Goal: Task Accomplishment & Management: Manage account settings

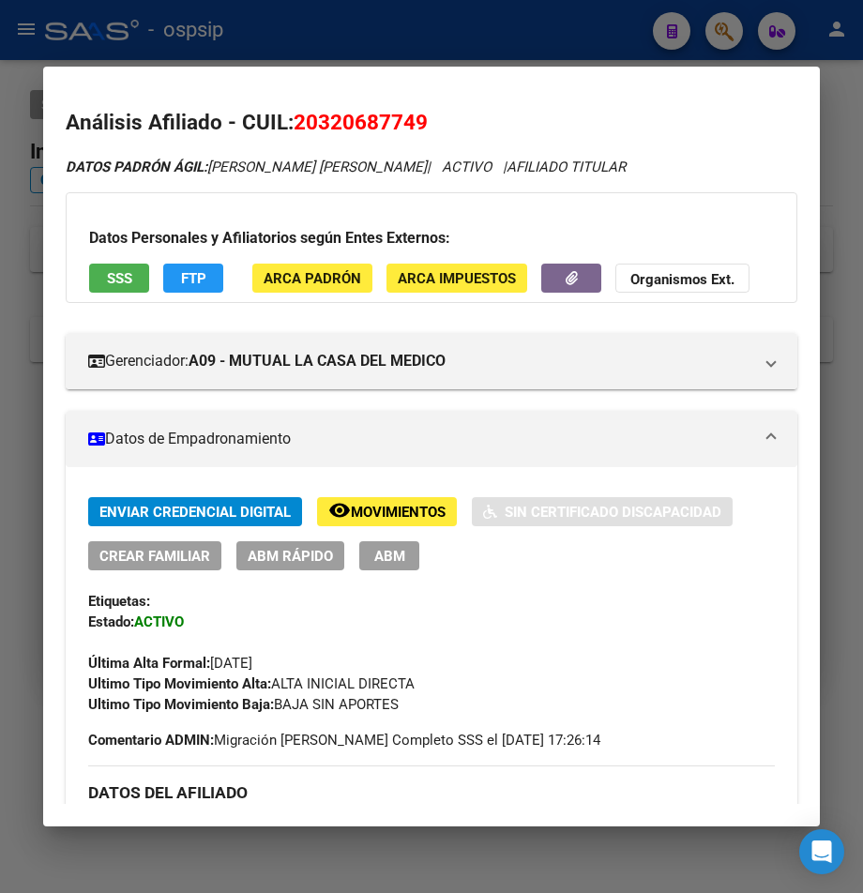
click at [443, 32] on div at bounding box center [431, 446] width 863 height 893
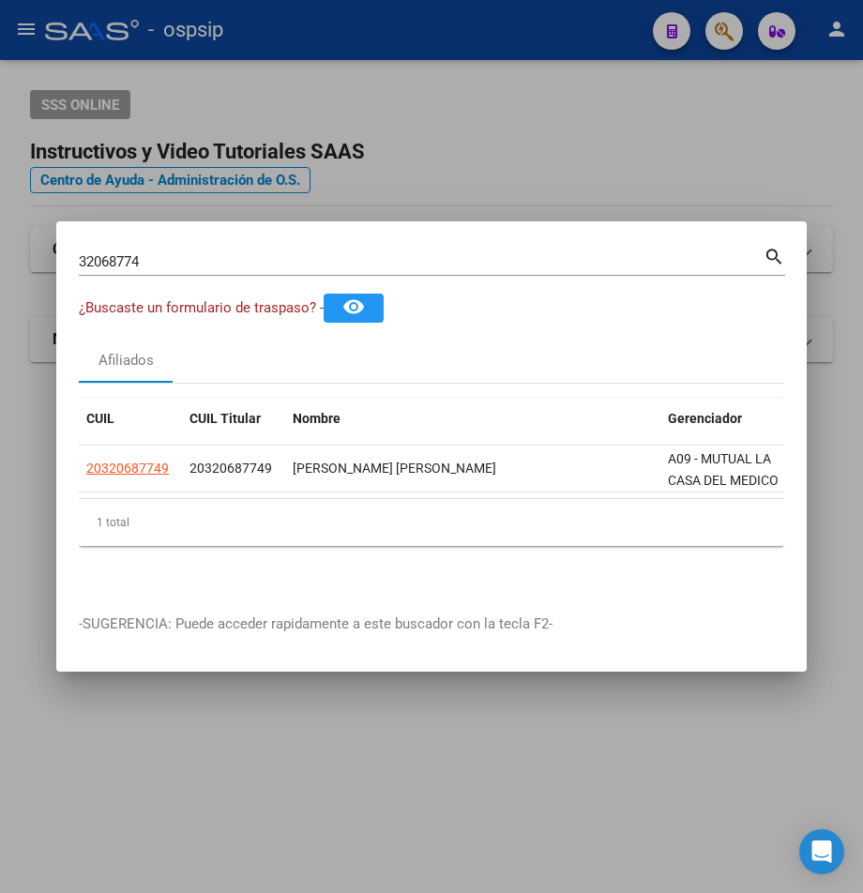
click at [159, 248] on div "32068774 Buscar (apellido, dni, [PERSON_NAME], nro traspaso, cuit, obra social)" at bounding box center [421, 262] width 684 height 28
type input "3"
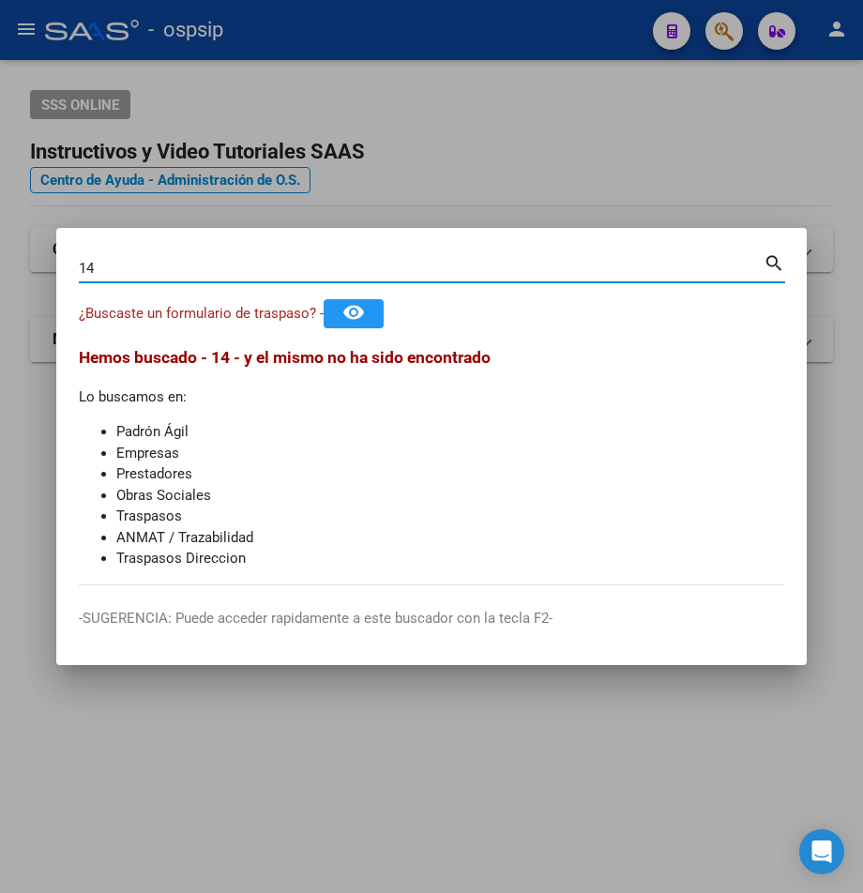
type input "1"
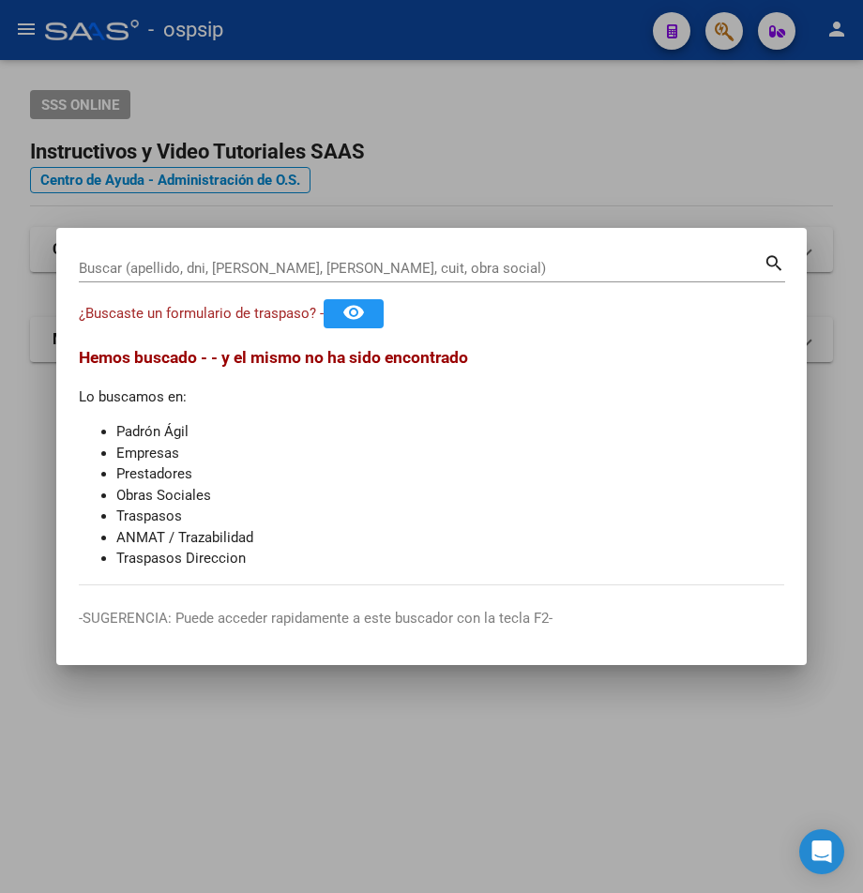
click at [521, 179] on div at bounding box center [431, 446] width 863 height 893
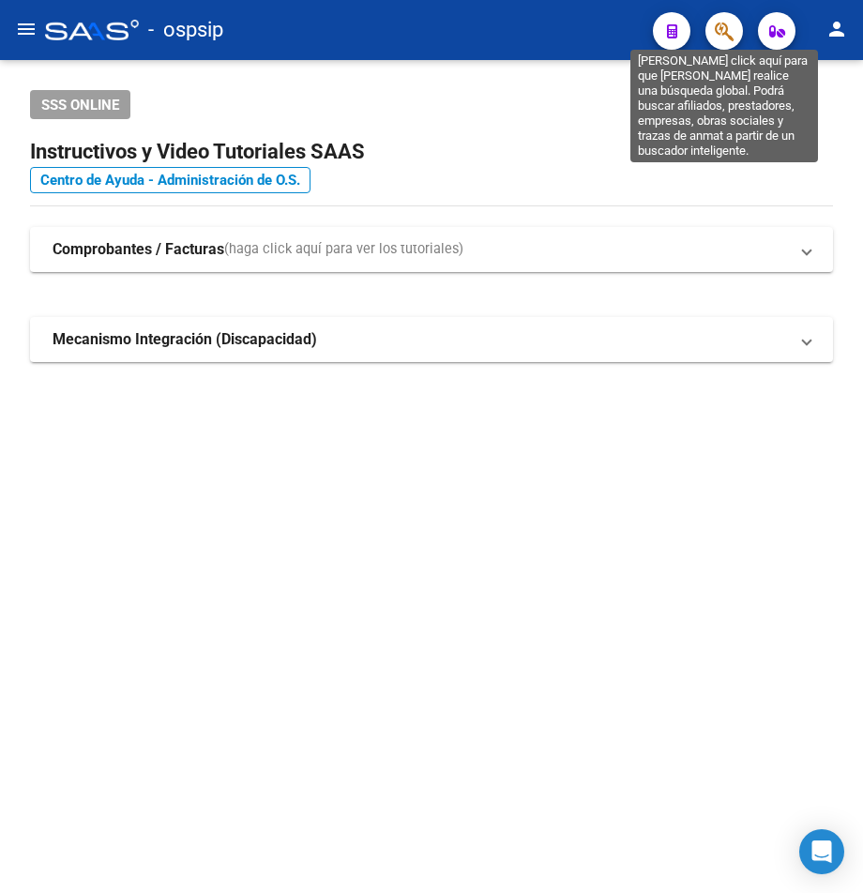
click at [716, 38] on icon "button" at bounding box center [723, 32] width 19 height 22
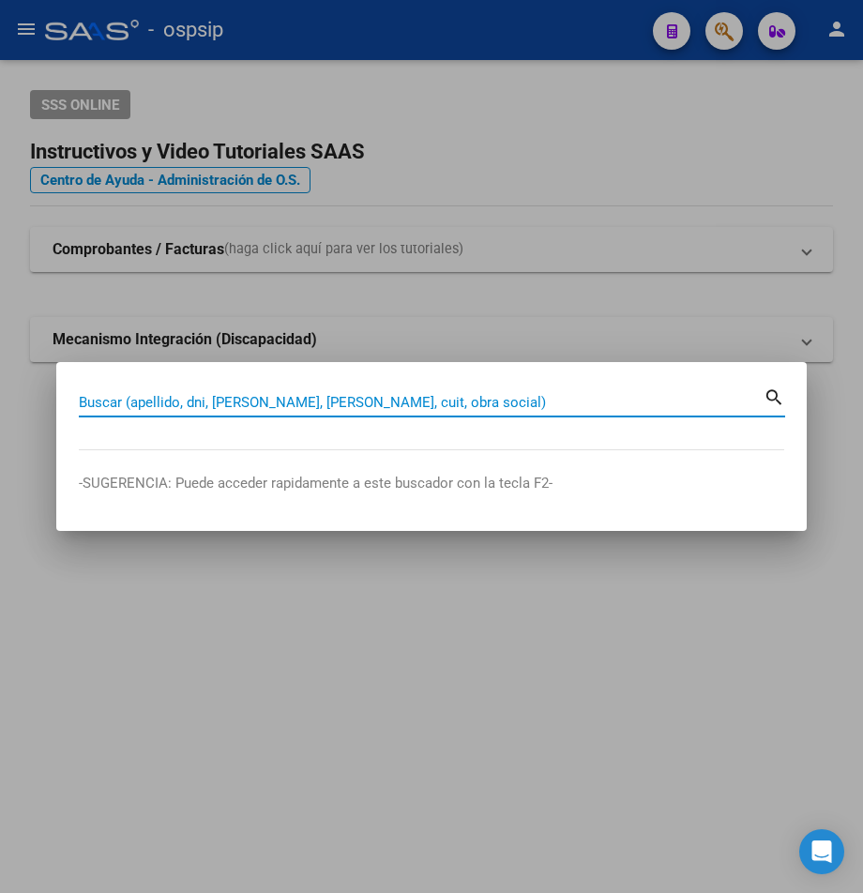
click at [120, 398] on input "Buscar (apellido, dni, [PERSON_NAME], [PERSON_NAME], cuit, obra social)" at bounding box center [421, 402] width 684 height 17
type input "18284952"
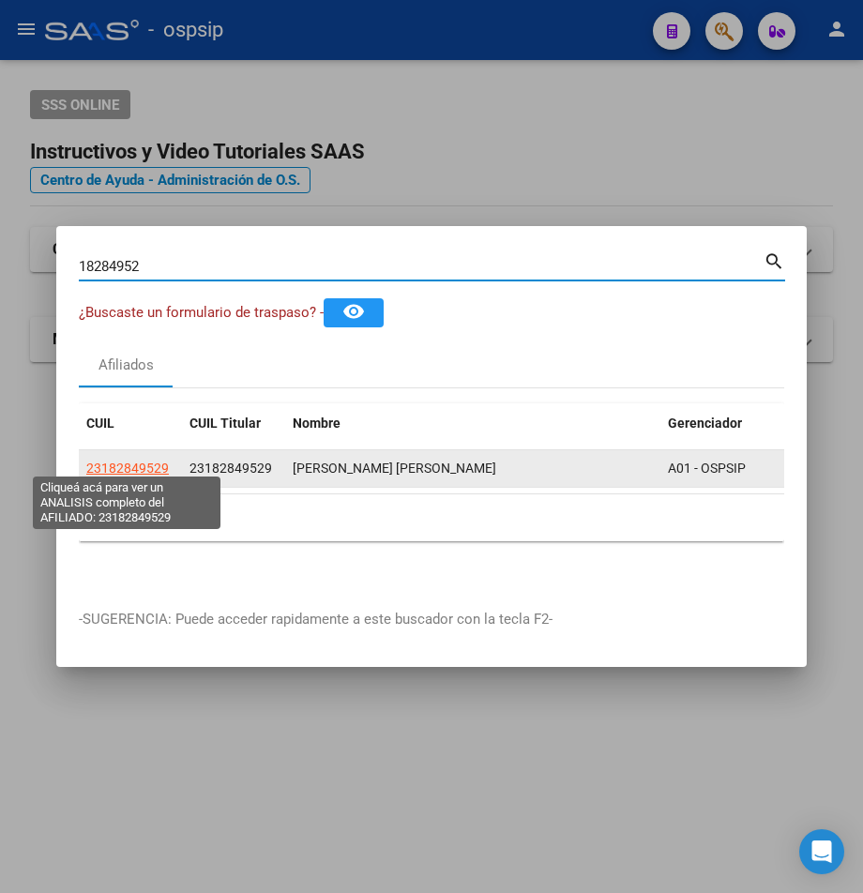
click at [113, 460] on span "23182849529" at bounding box center [127, 467] width 83 height 15
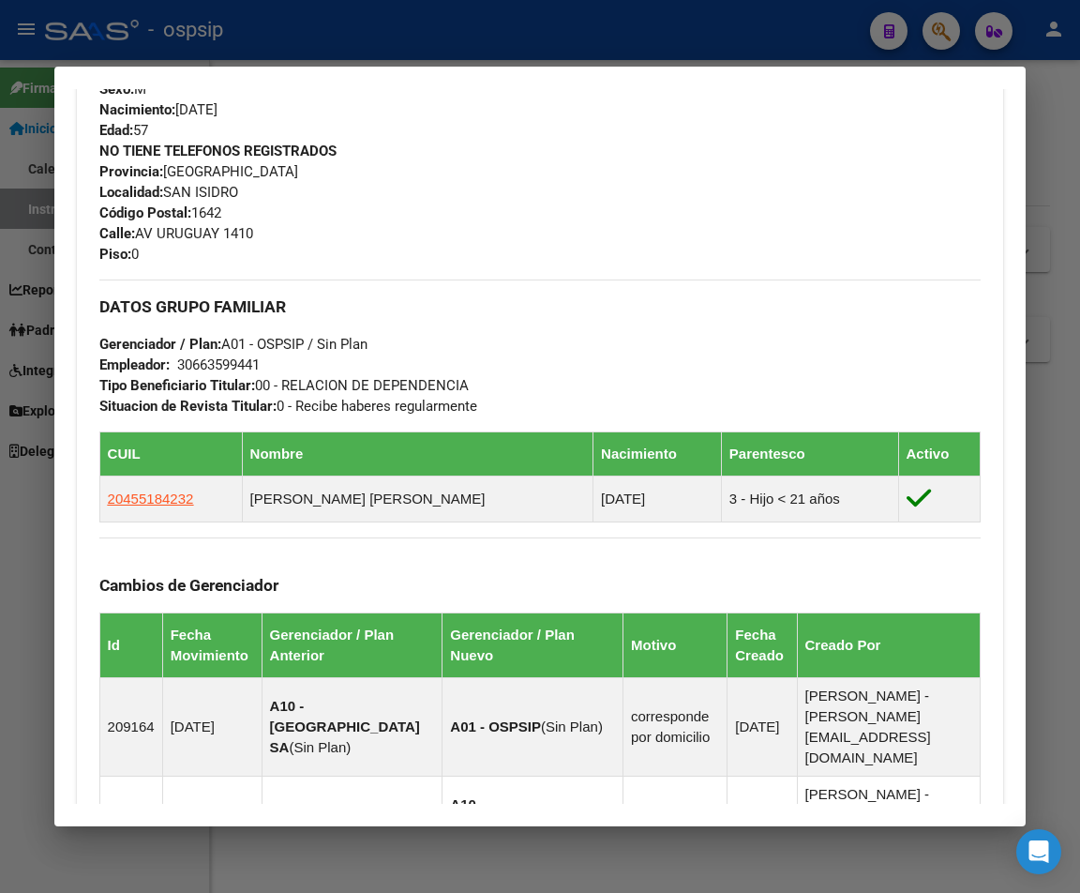
scroll to position [806, 0]
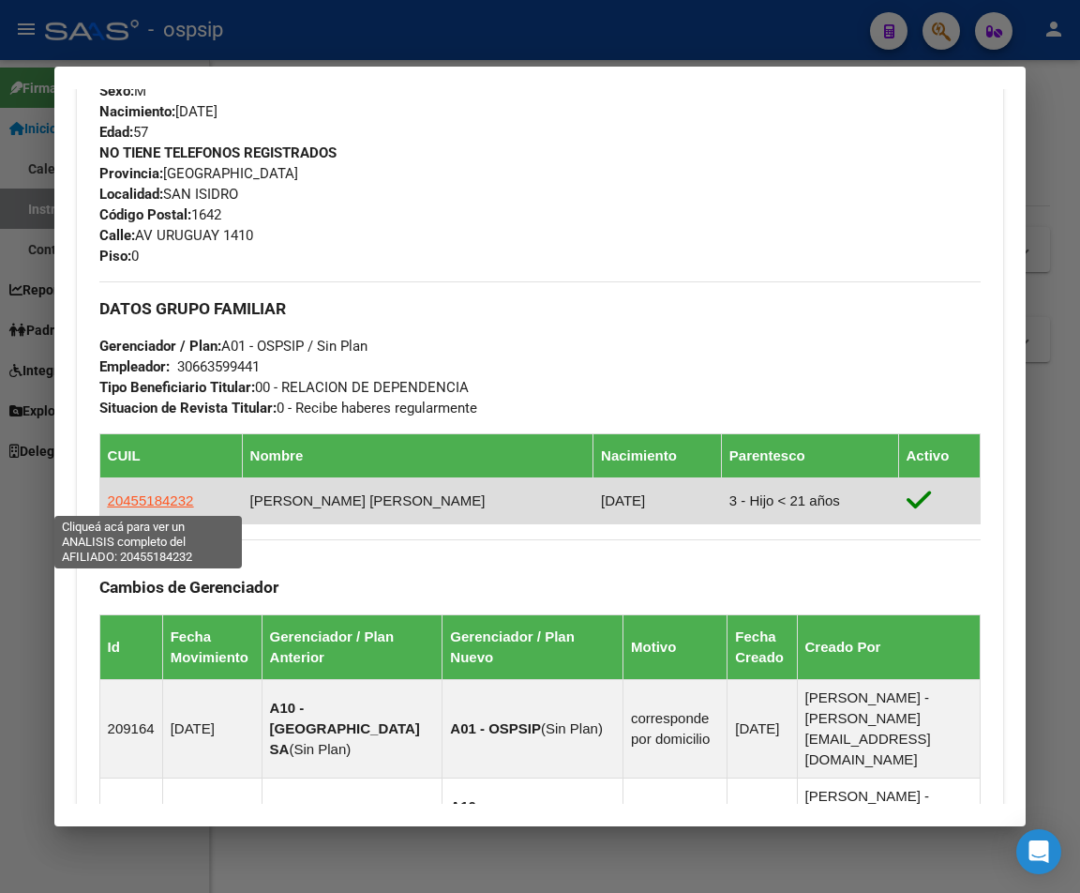
click at [126, 498] on span "20455184232" at bounding box center [151, 500] width 86 height 16
type textarea "20455184232"
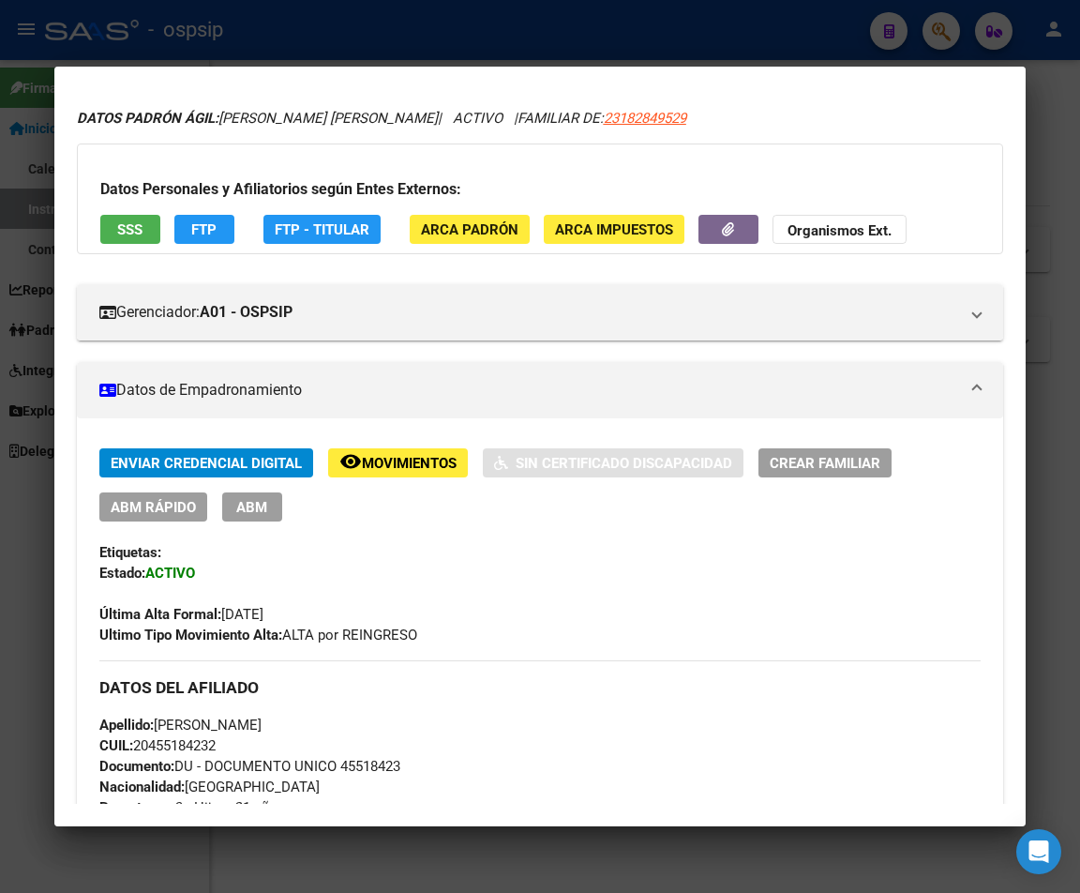
scroll to position [188, 0]
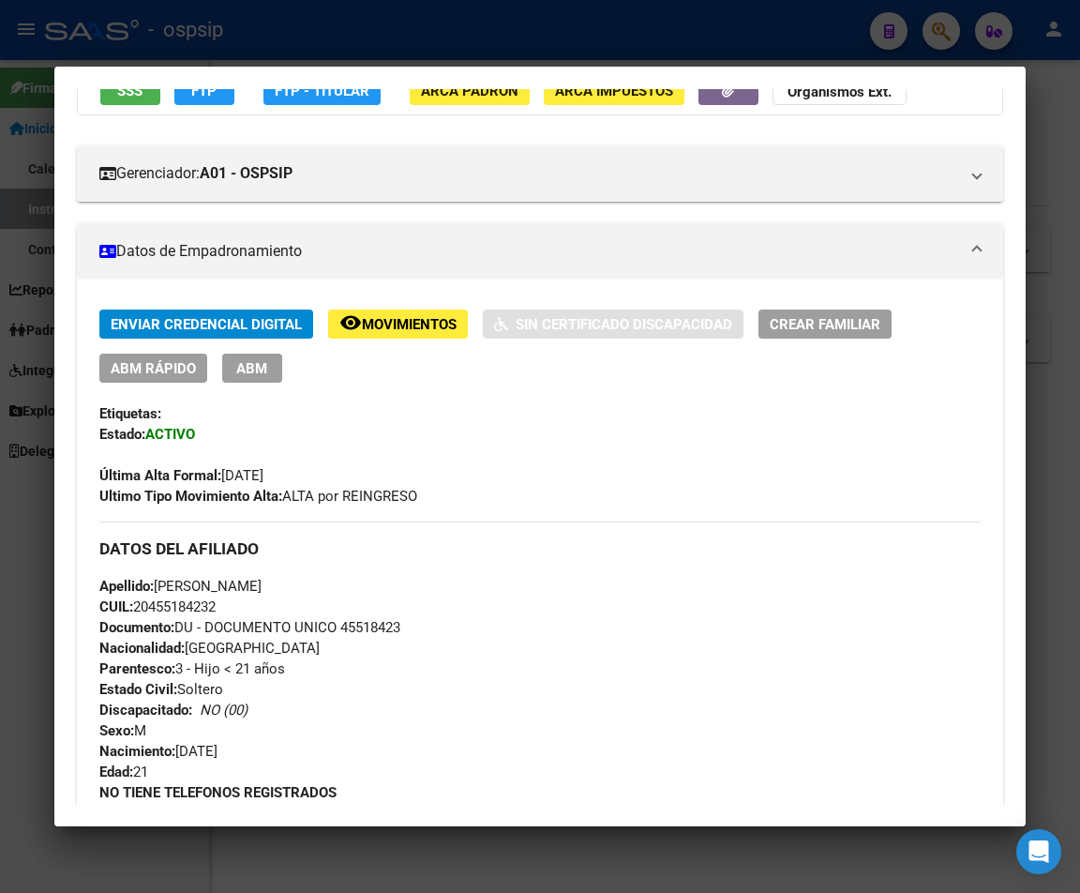
click at [253, 367] on span "ABM" at bounding box center [251, 368] width 31 height 17
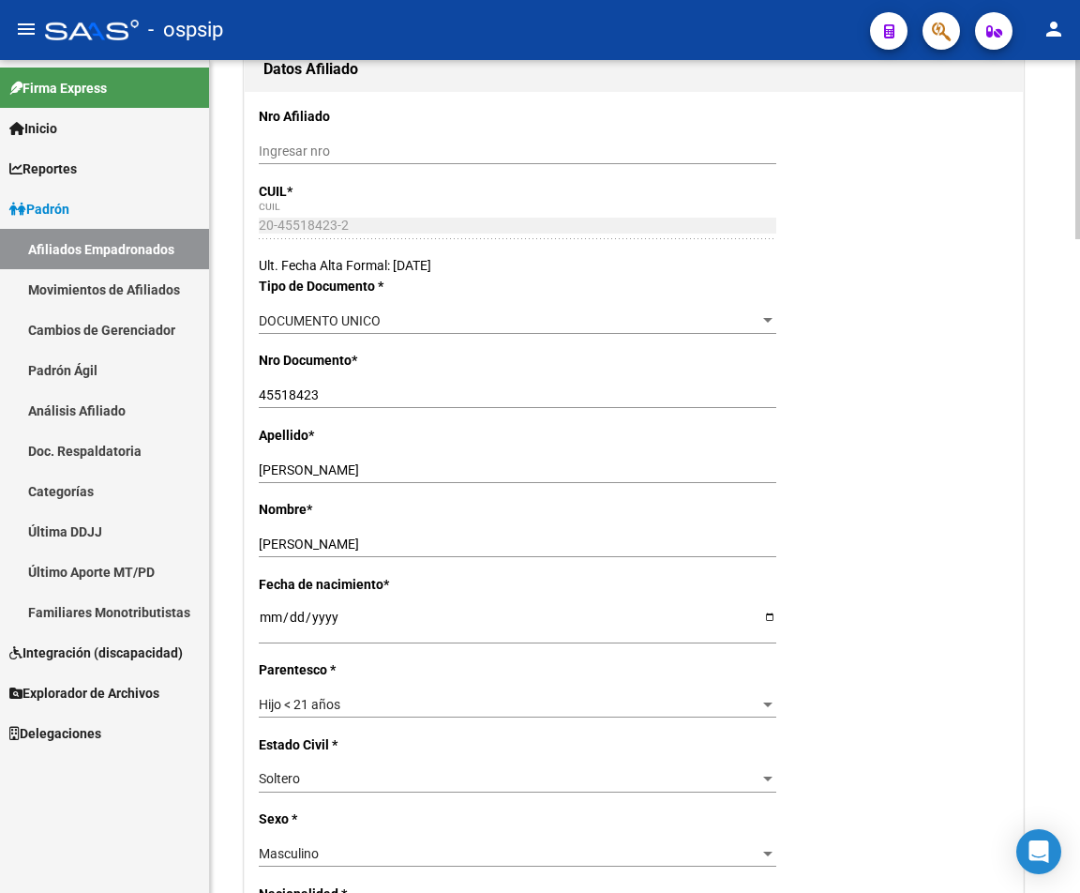
radio input "true"
type input "30-66359944-1"
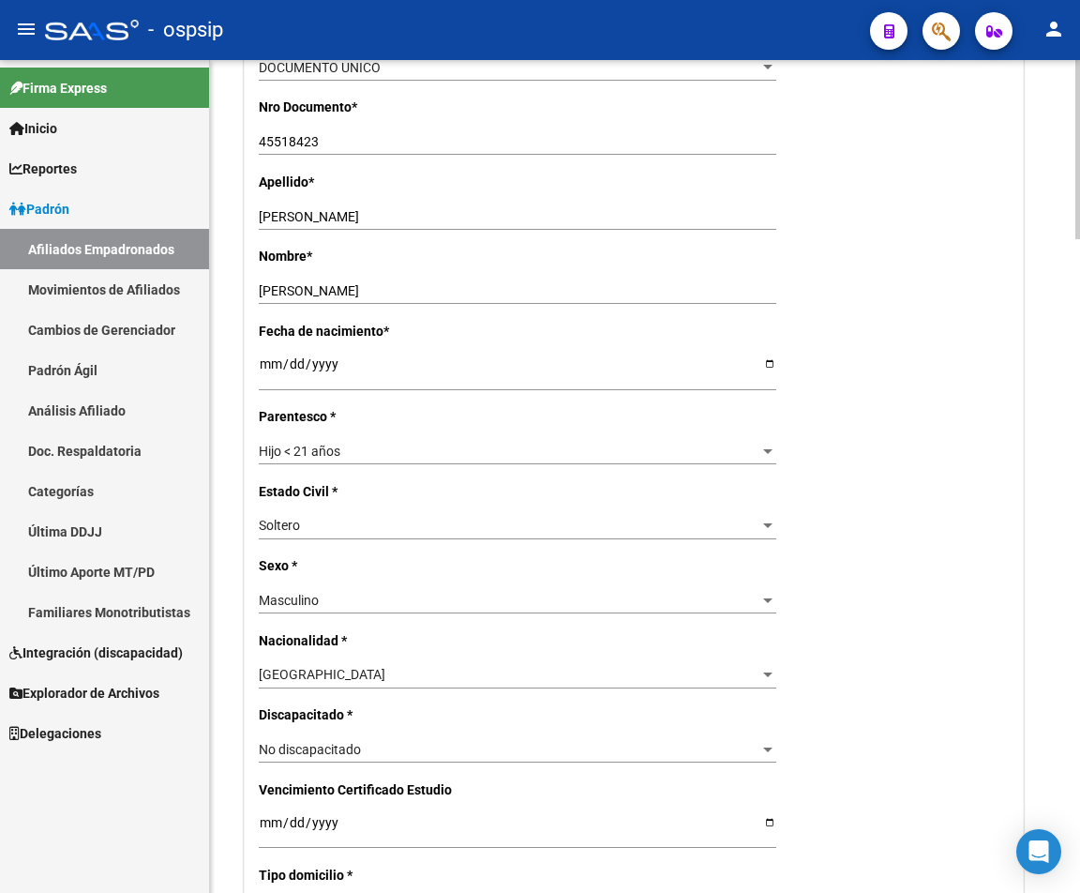
scroll to position [563, 0]
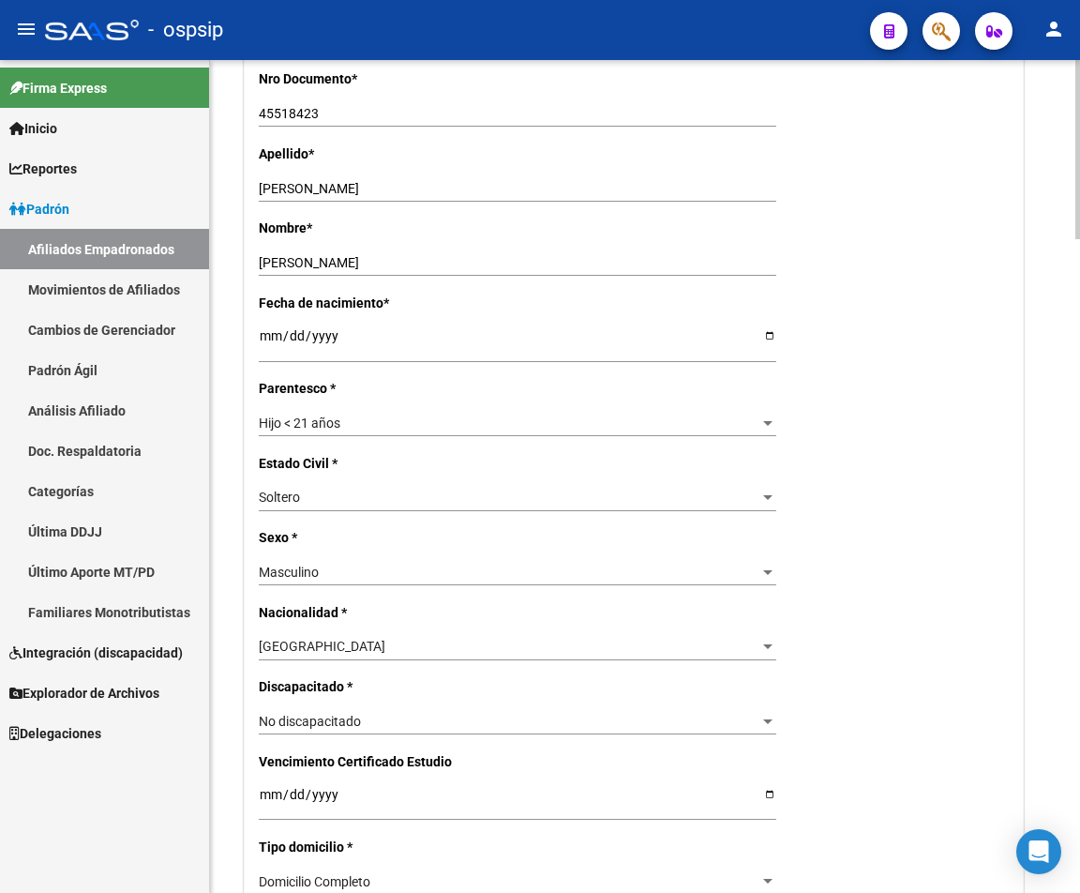
click at [772, 427] on div at bounding box center [767, 422] width 17 height 15
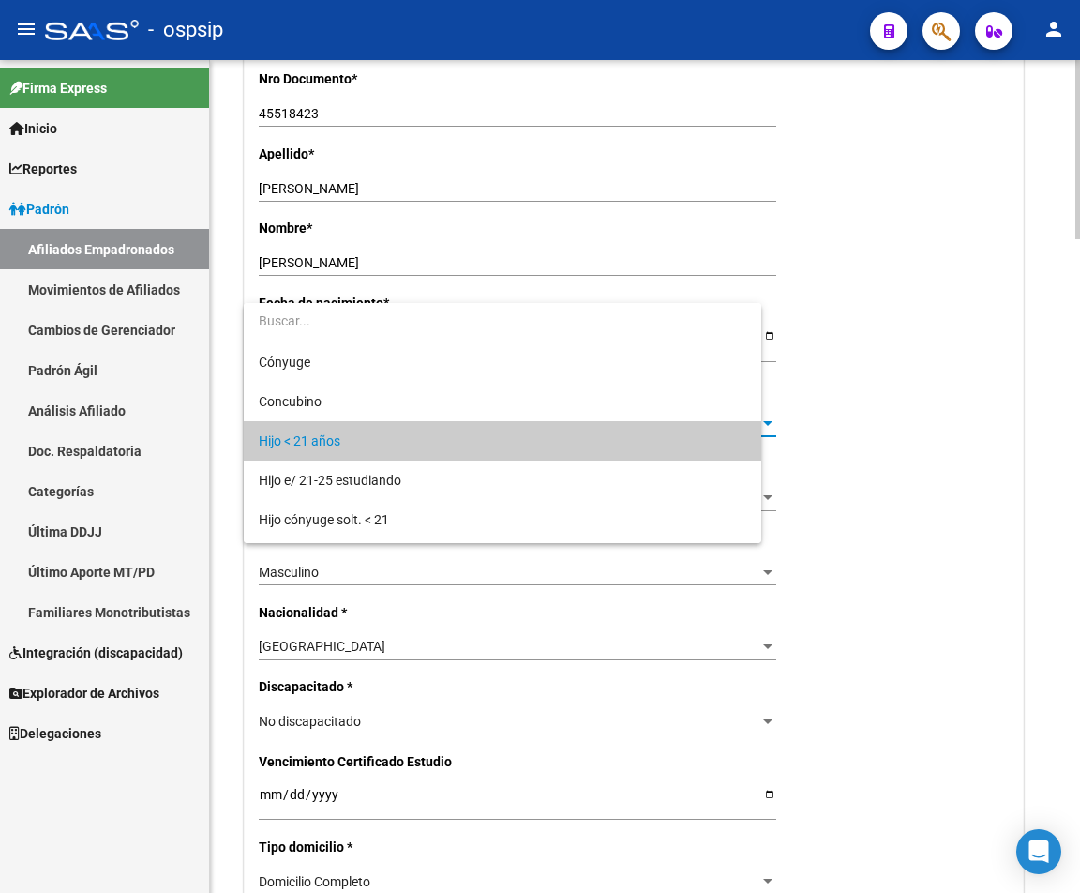
scroll to position [18, 0]
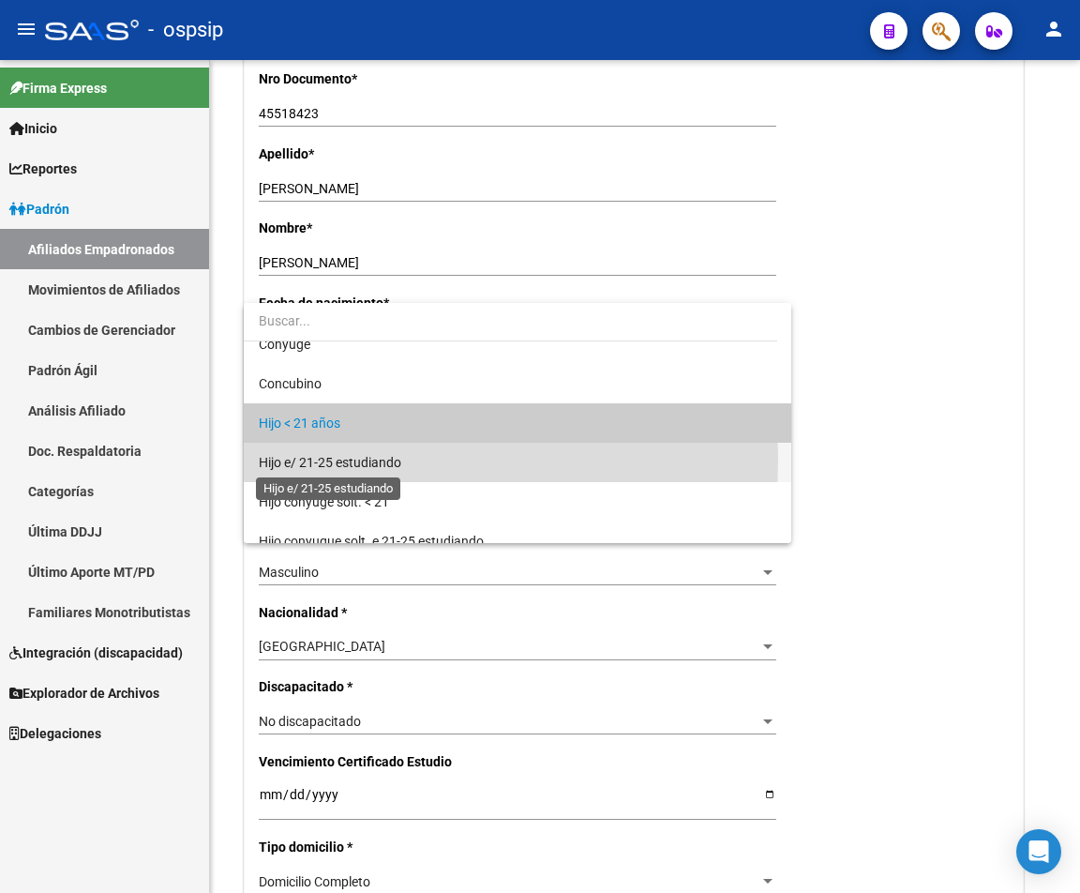
click at [355, 459] on span "Hijo e/ 21-25 estudiando" at bounding box center [330, 462] width 143 height 15
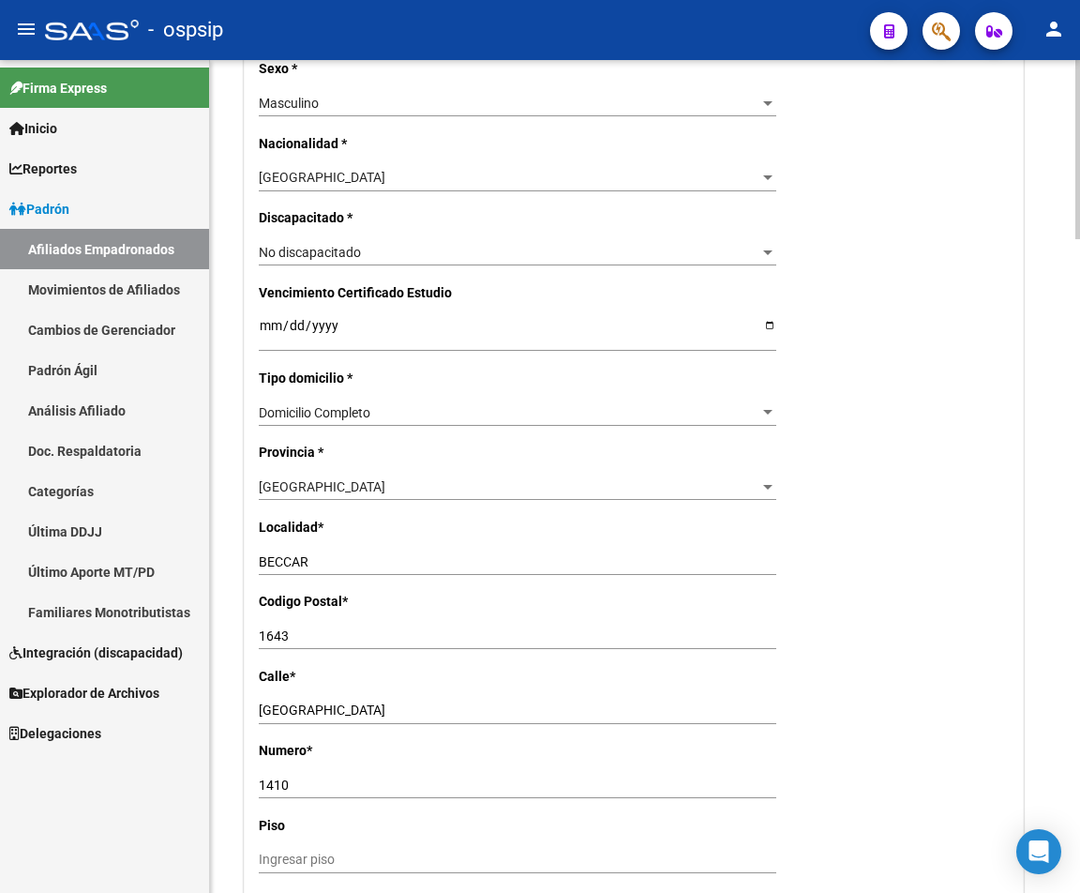
drag, startPoint x: 776, startPoint y: 186, endPoint x: 776, endPoint y: 135, distance: 50.6
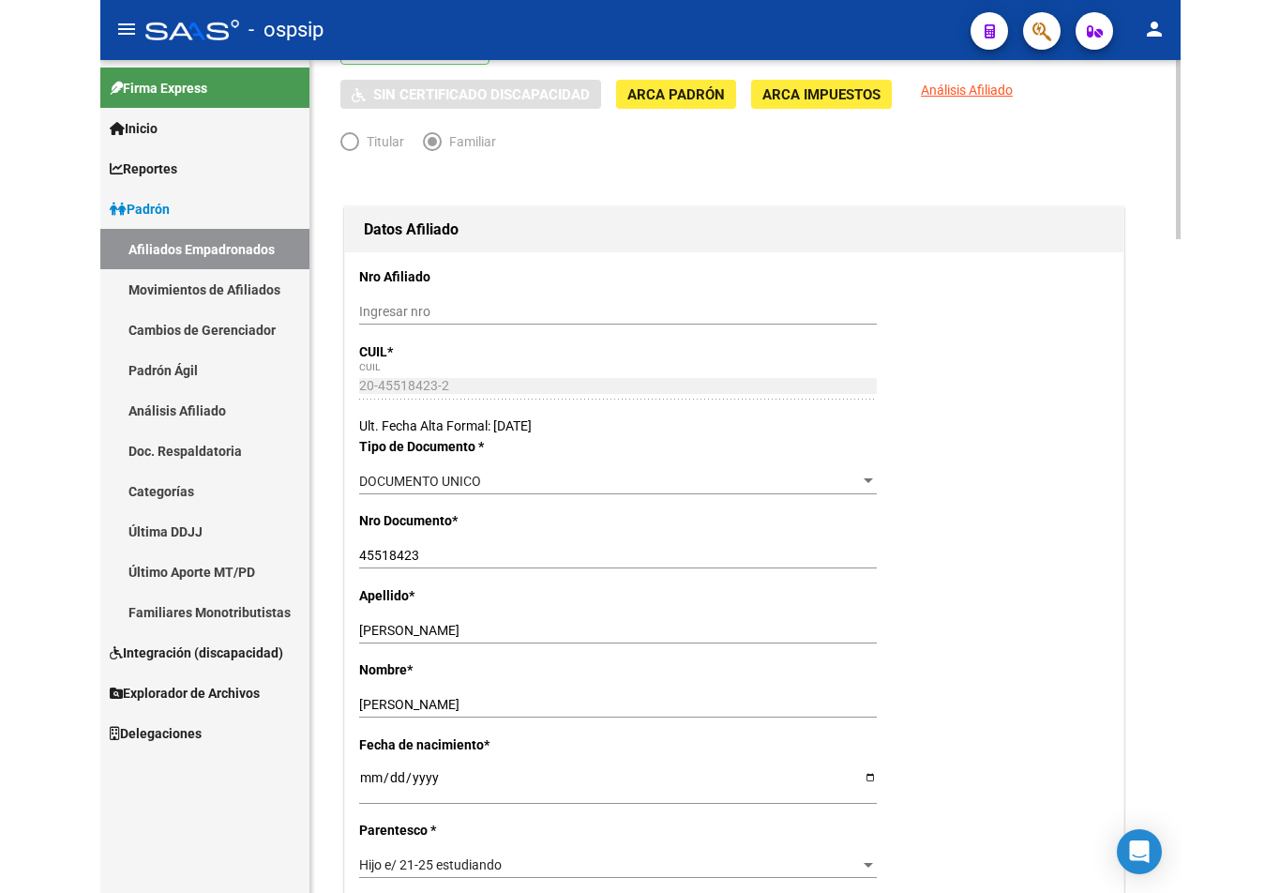
scroll to position [0, 0]
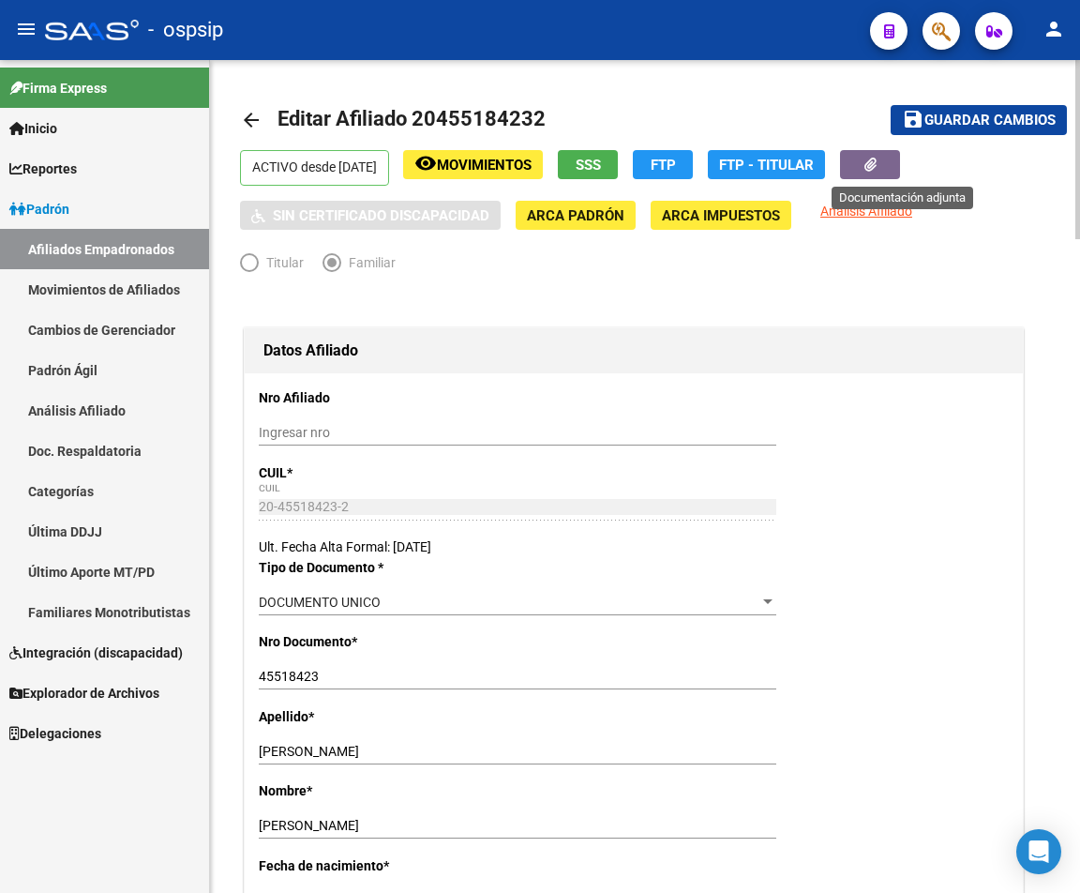
click at [862, 167] on button "button" at bounding box center [870, 164] width 60 height 29
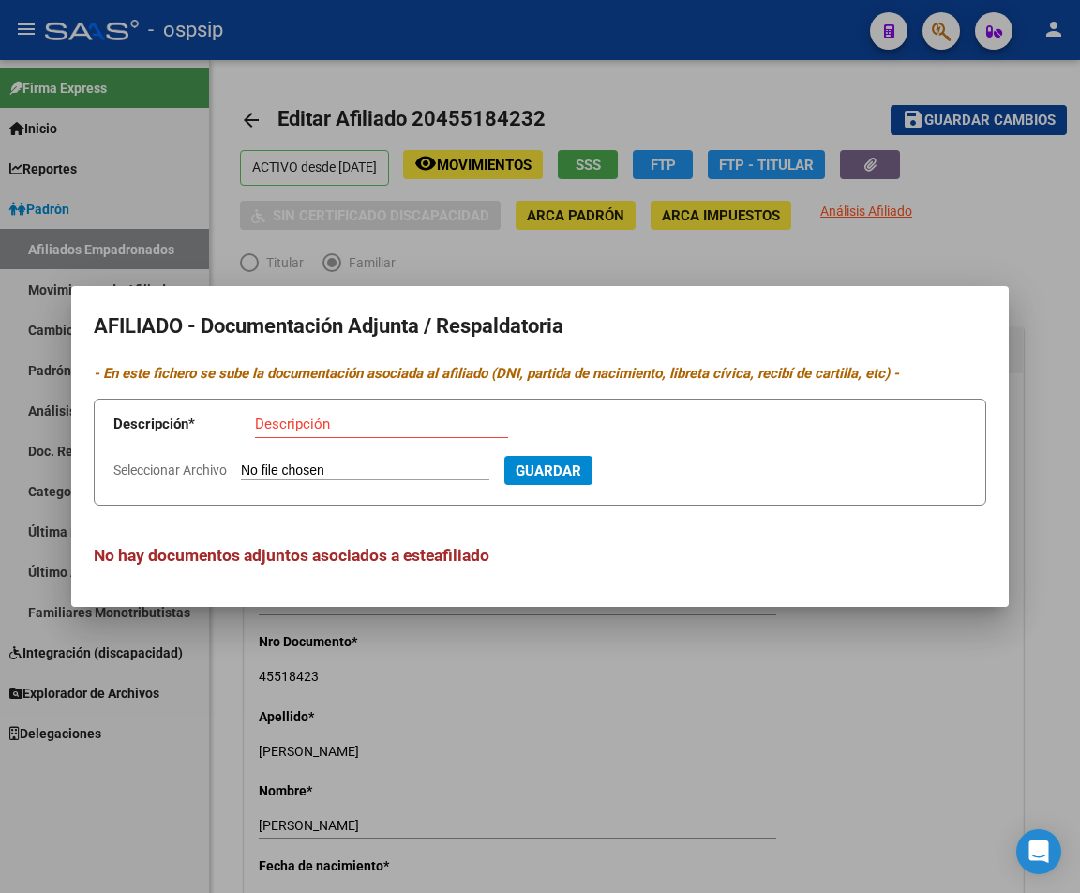
click at [305, 471] on input "Seleccionar Archivo" at bounding box center [365, 471] width 248 height 18
type input "C:\fakepath\251006111709.pdf"
click at [281, 420] on input "Descripción" at bounding box center [381, 423] width 253 height 17
type input "certificado alumno regular"
click at [674, 481] on button "Guardar" at bounding box center [650, 470] width 88 height 29
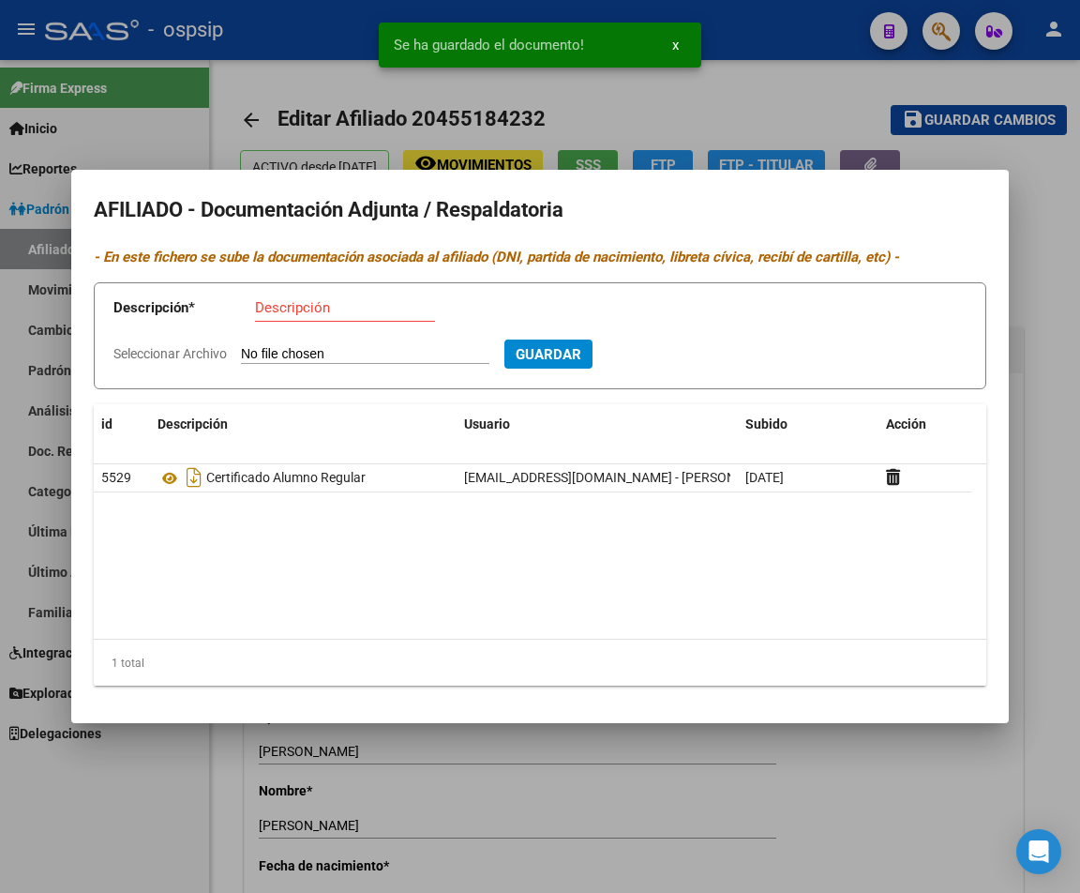
click at [759, 108] on div at bounding box center [540, 446] width 1080 height 893
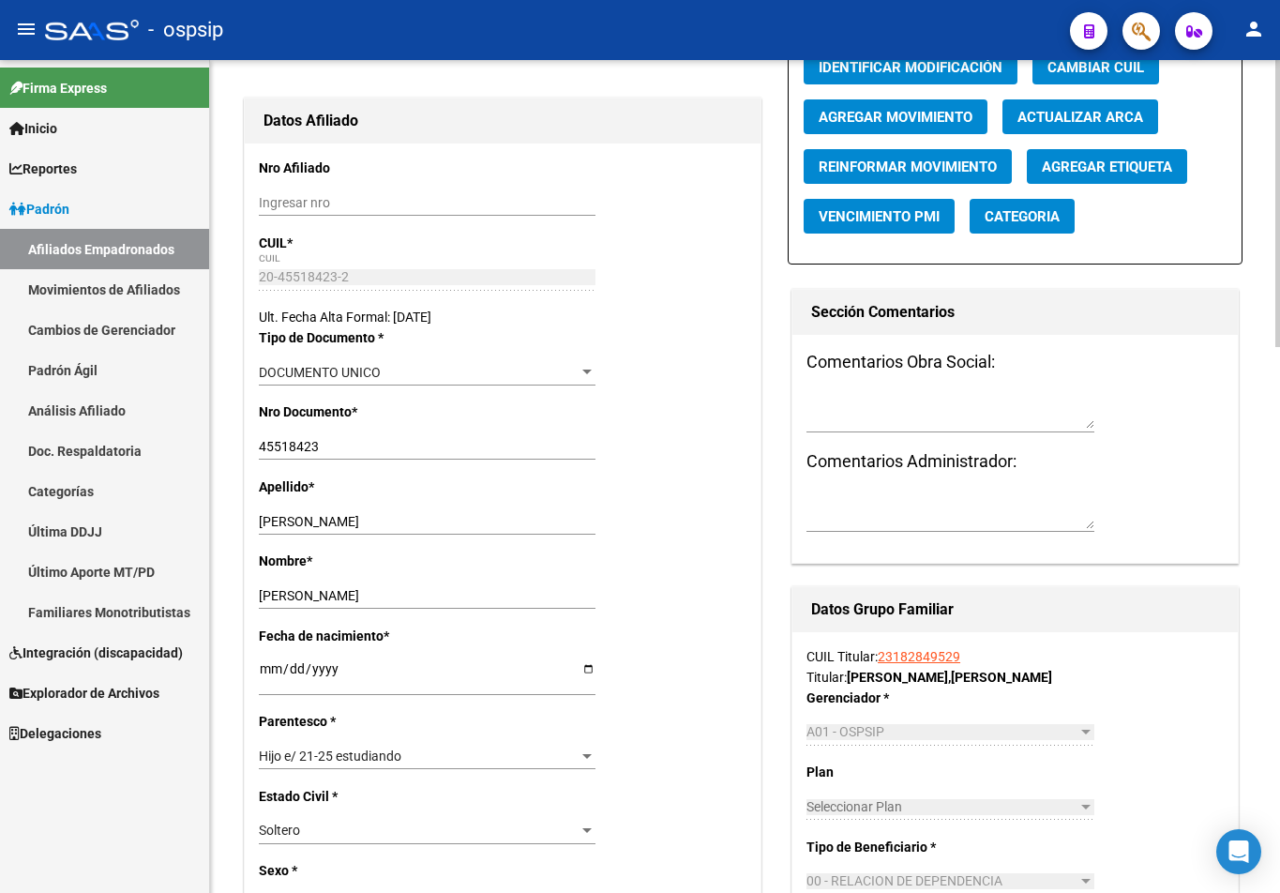
scroll to position [81, 0]
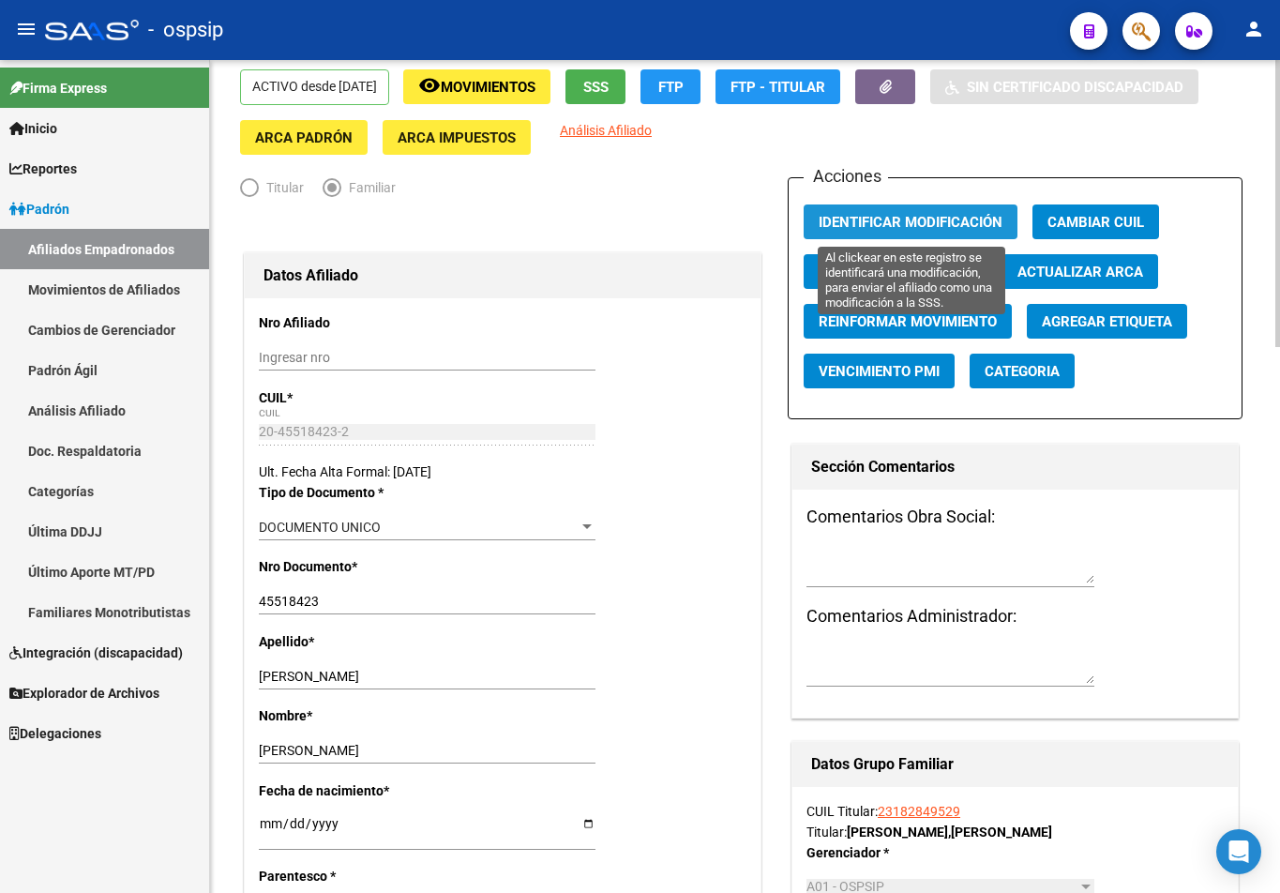
click at [862, 225] on span "Identificar Modificación" at bounding box center [911, 222] width 184 height 17
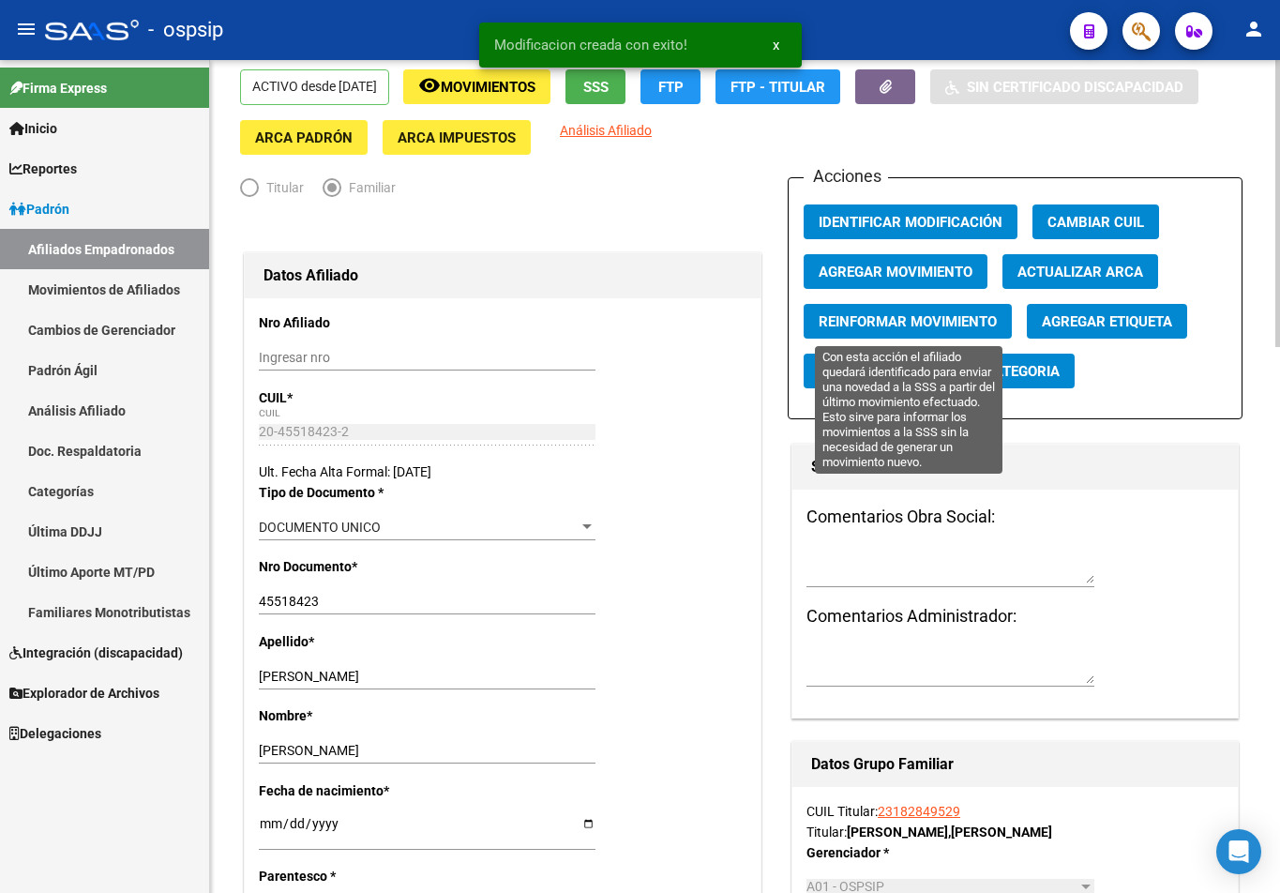
click at [862, 327] on span "Reinformar Movimiento" at bounding box center [908, 321] width 178 height 17
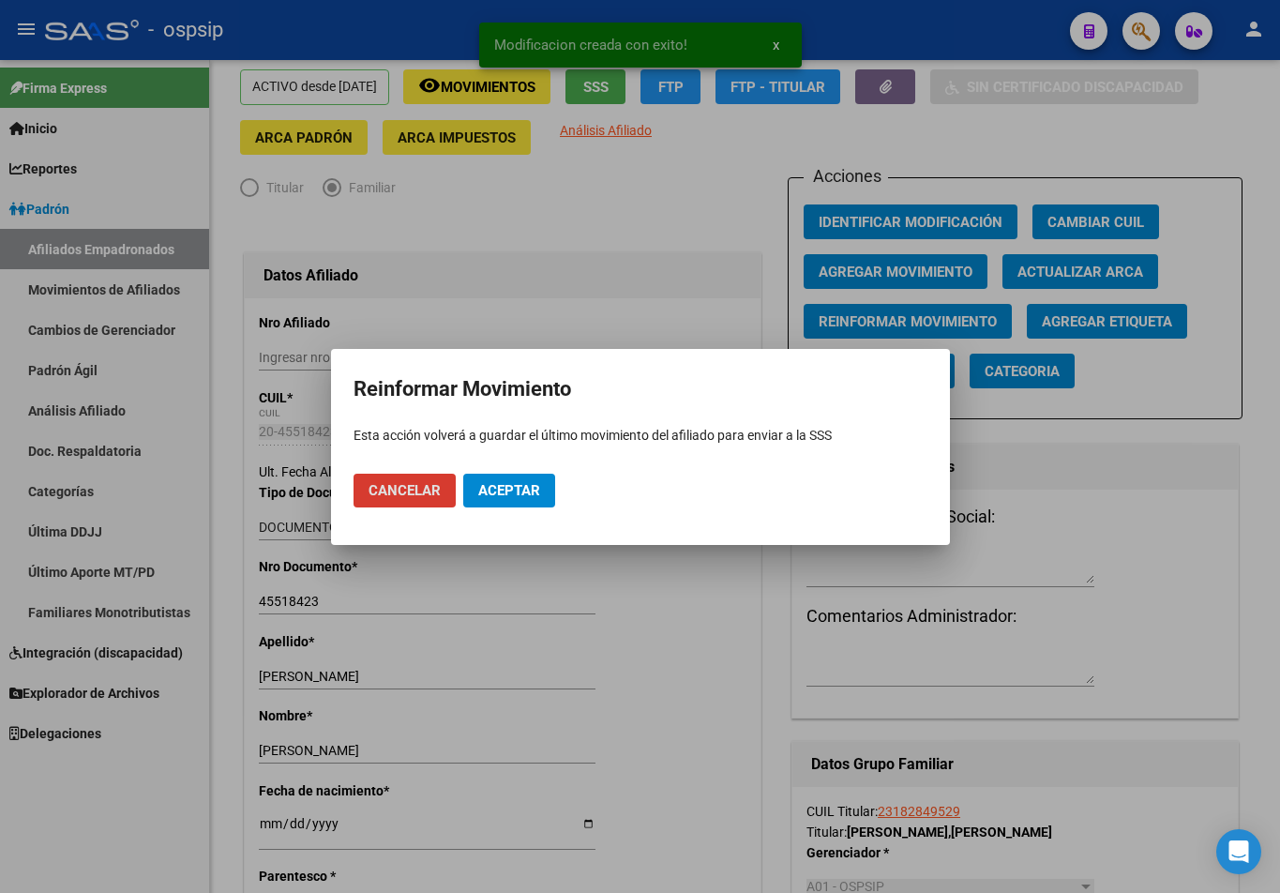
click at [502, 499] on button "Aceptar" at bounding box center [509, 490] width 92 height 34
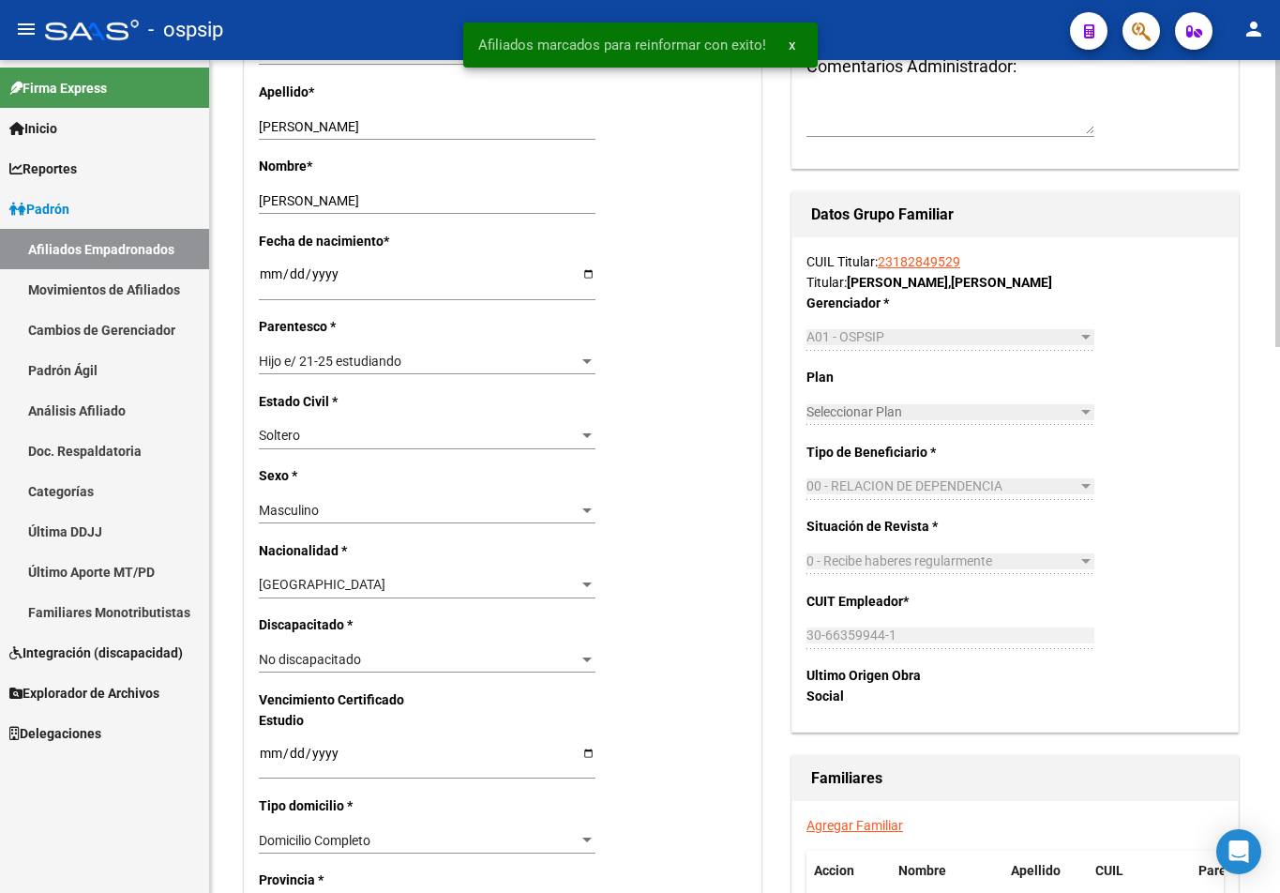
scroll to position [643, 0]
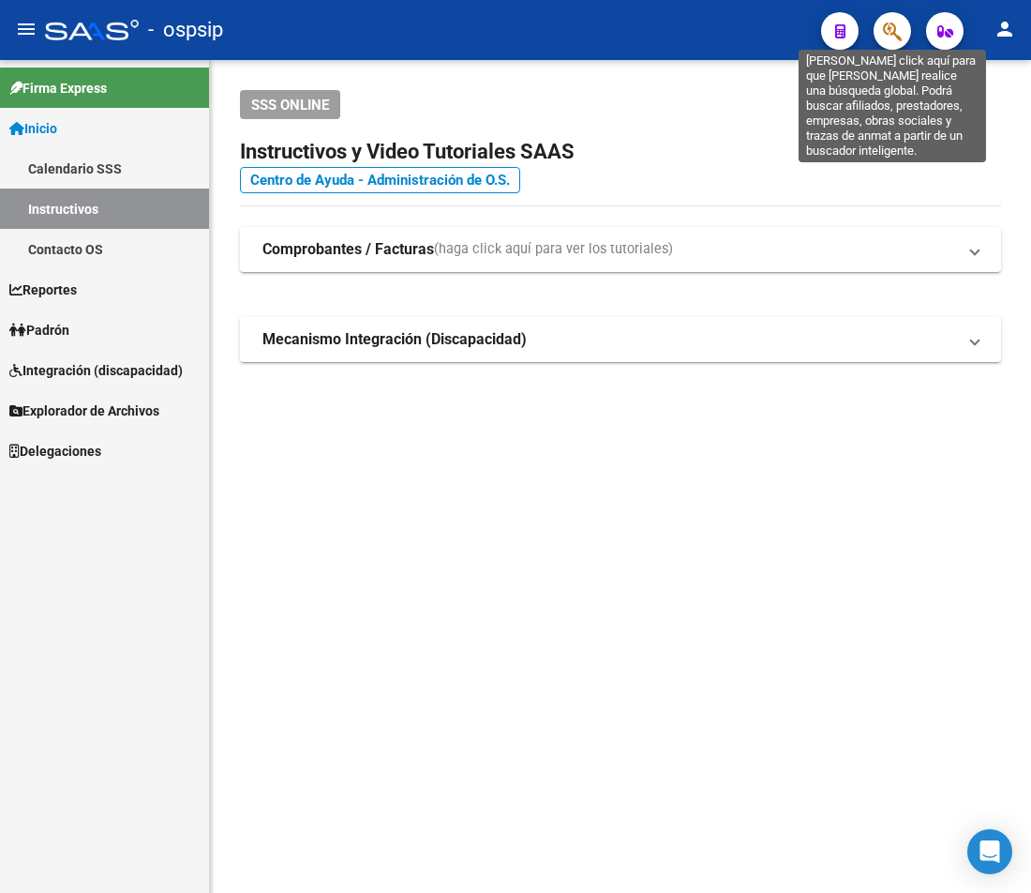
click at [771, 35] on icon "button" at bounding box center [892, 32] width 19 height 22
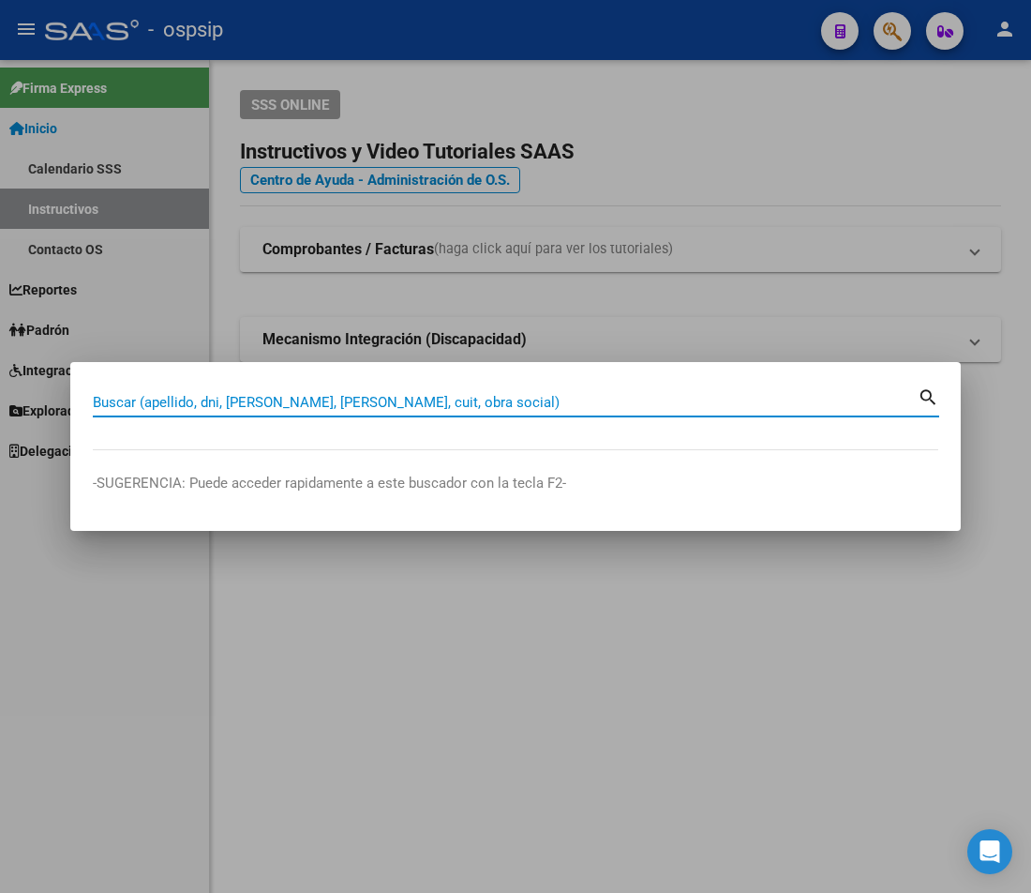
click at [172, 402] on input "Buscar (apellido, dni, [PERSON_NAME], [PERSON_NAME], cuit, obra social)" at bounding box center [505, 402] width 825 height 17
type input "5"
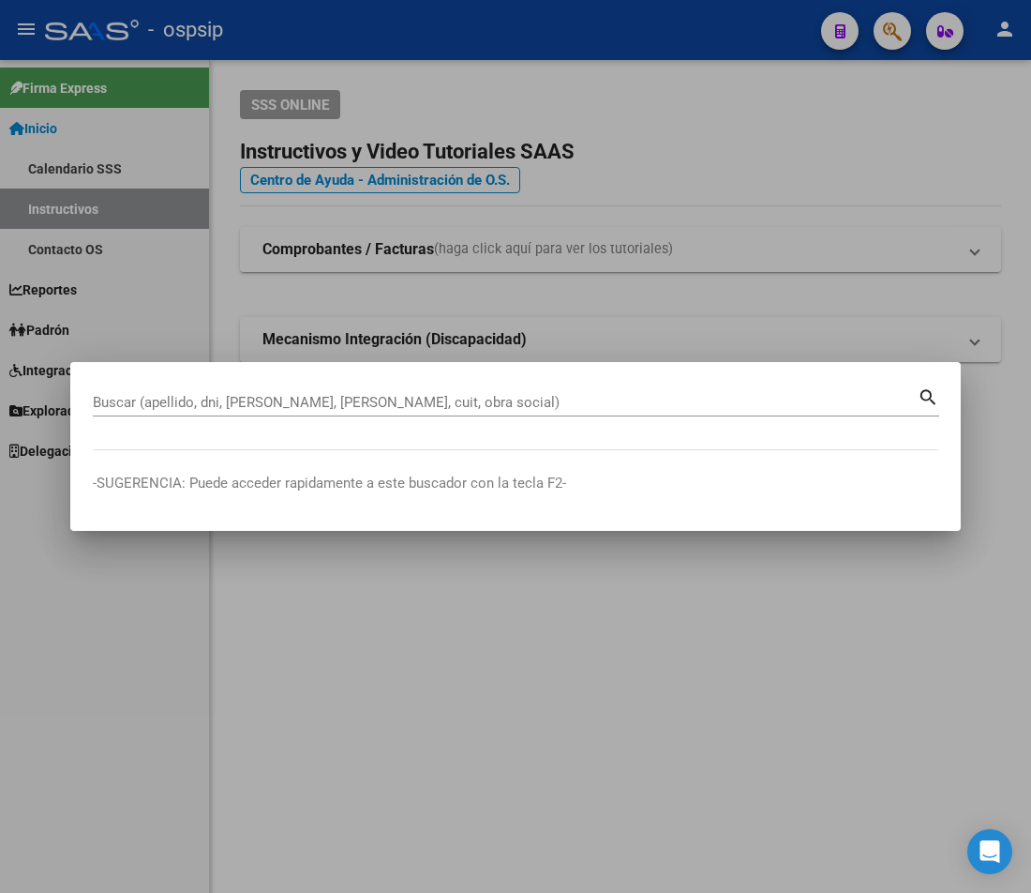
click at [744, 318] on div at bounding box center [515, 446] width 1031 height 893
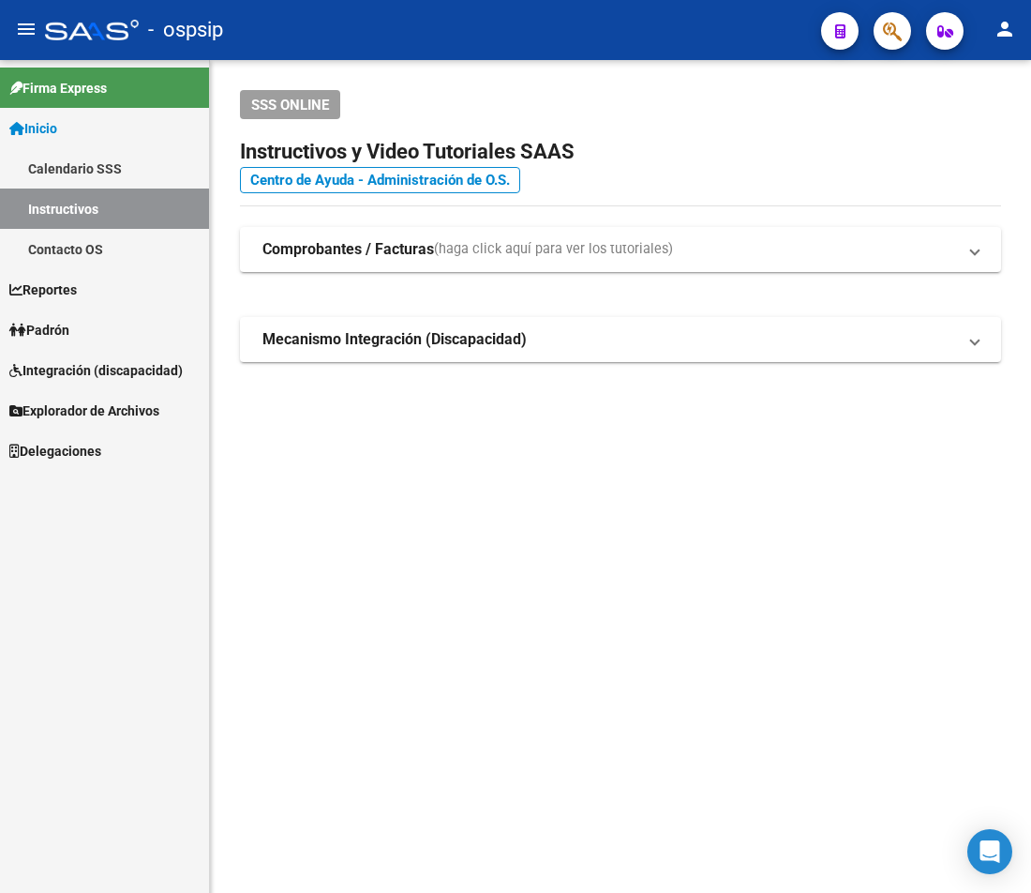
click at [771, 44] on span "button" at bounding box center [892, 31] width 19 height 38
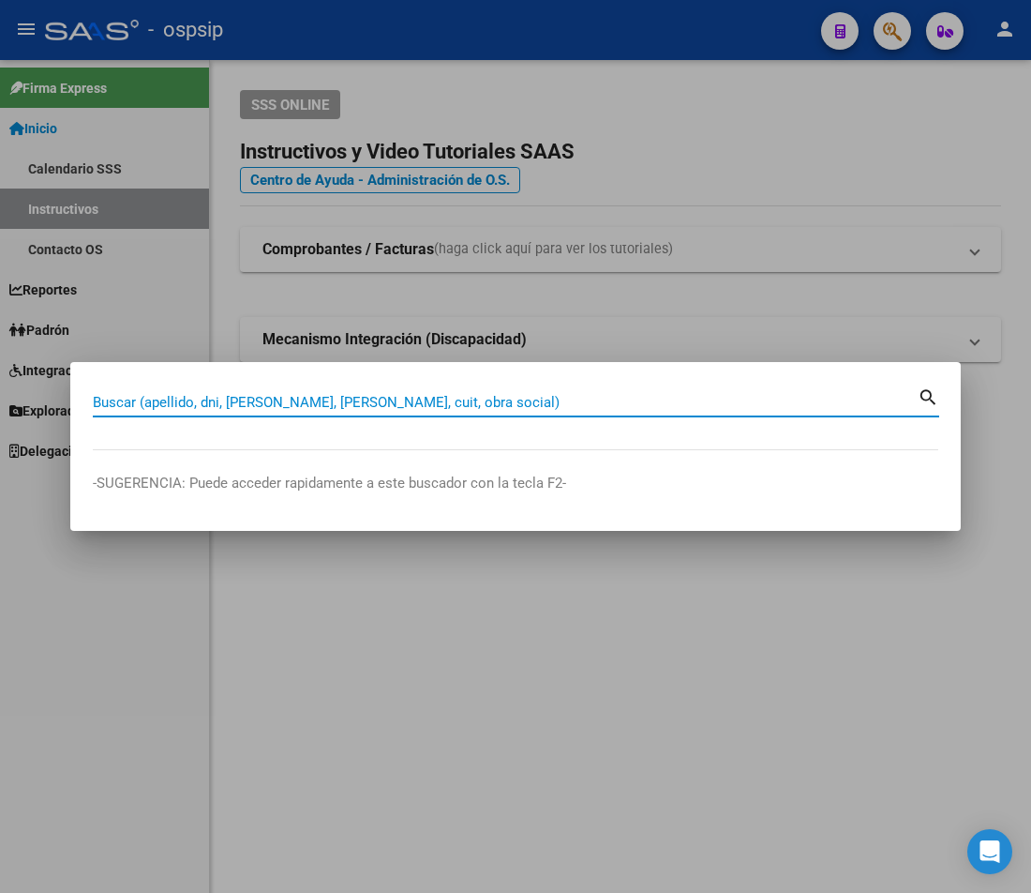
click at [148, 409] on input "Buscar (apellido, dni, [PERSON_NAME], [PERSON_NAME], cuit, obra social)" at bounding box center [505, 402] width 825 height 17
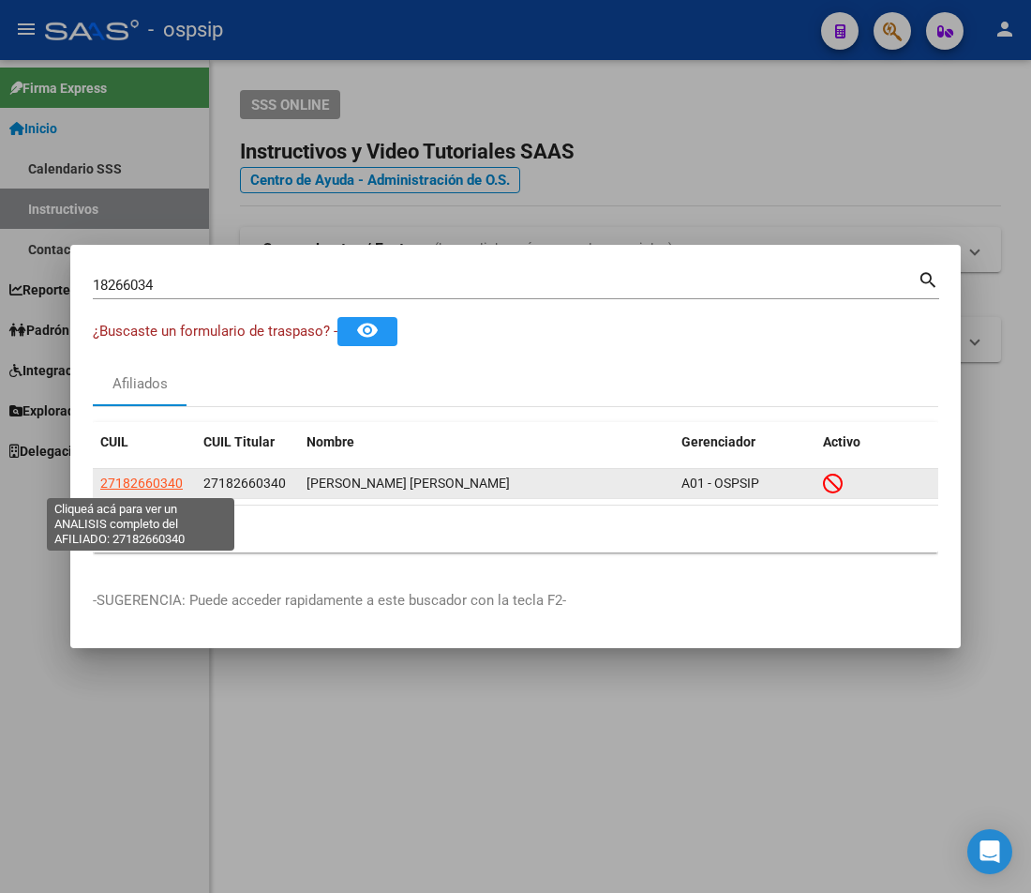
click at [140, 486] on span "27182660340" at bounding box center [141, 482] width 83 height 15
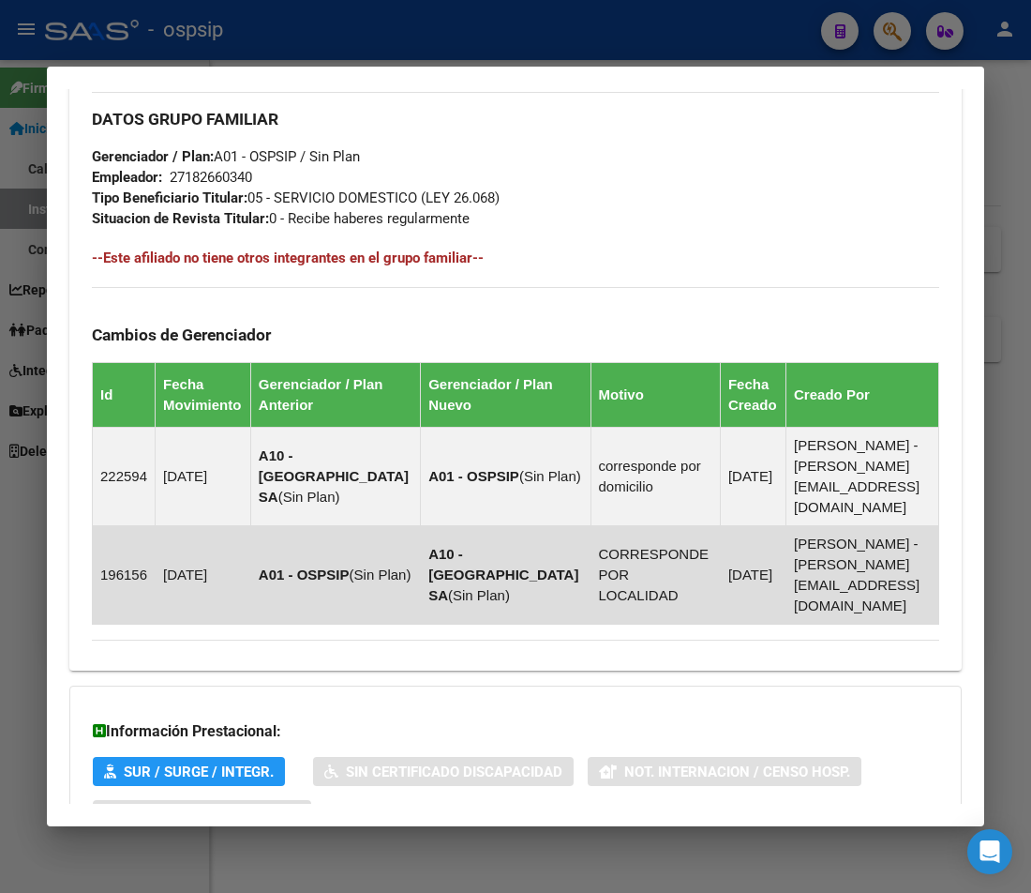
scroll to position [1141, 0]
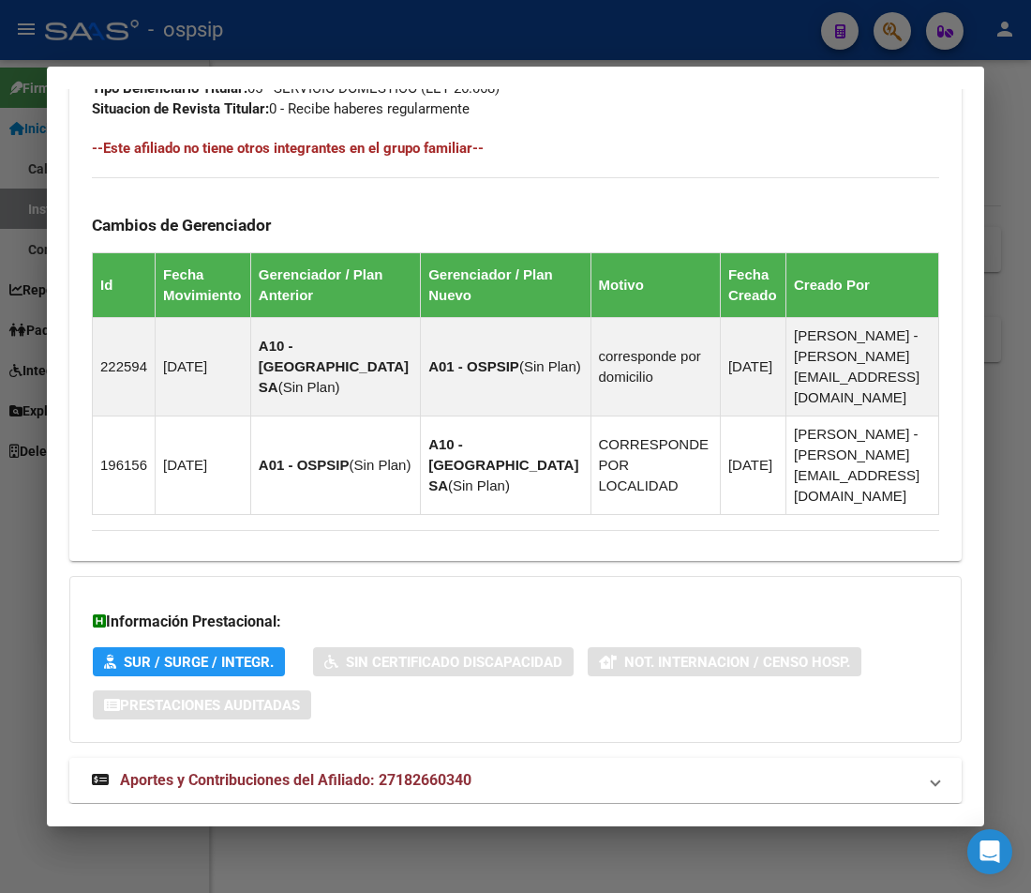
click at [419, 771] on span "Aportes y Contribuciones del Afiliado: 27182660340" at bounding box center [296, 780] width 352 height 18
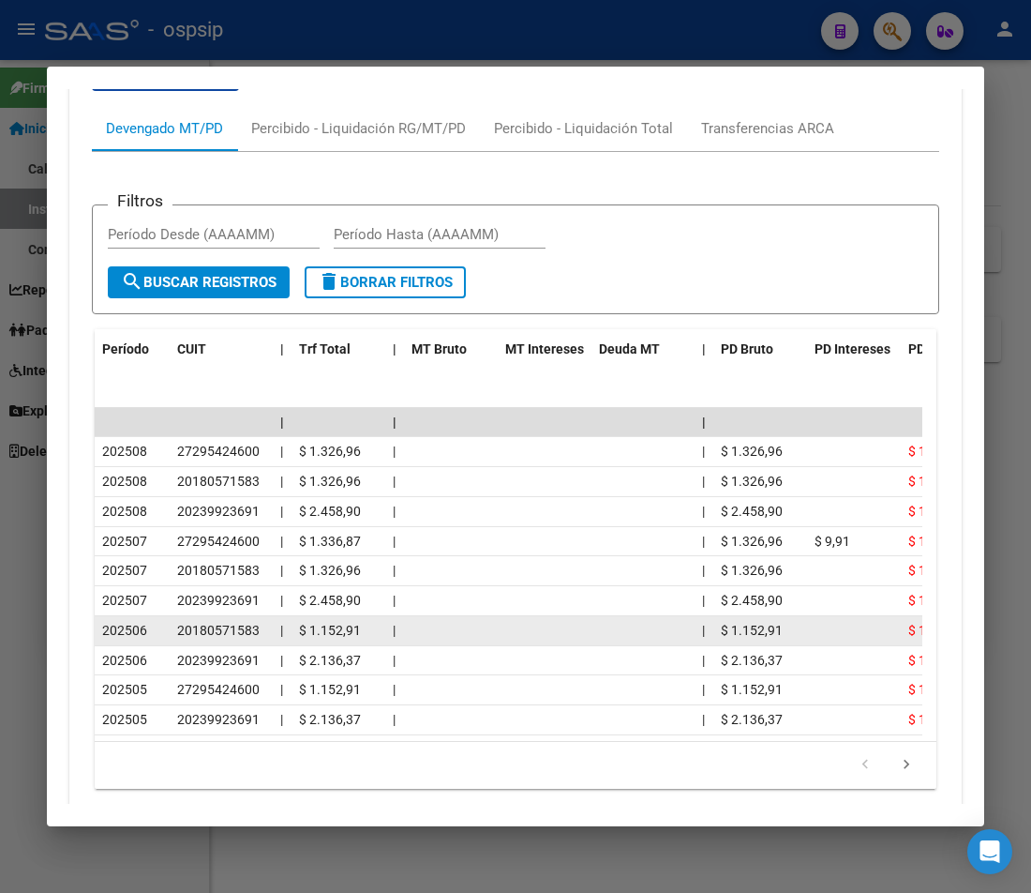
scroll to position [1986, 0]
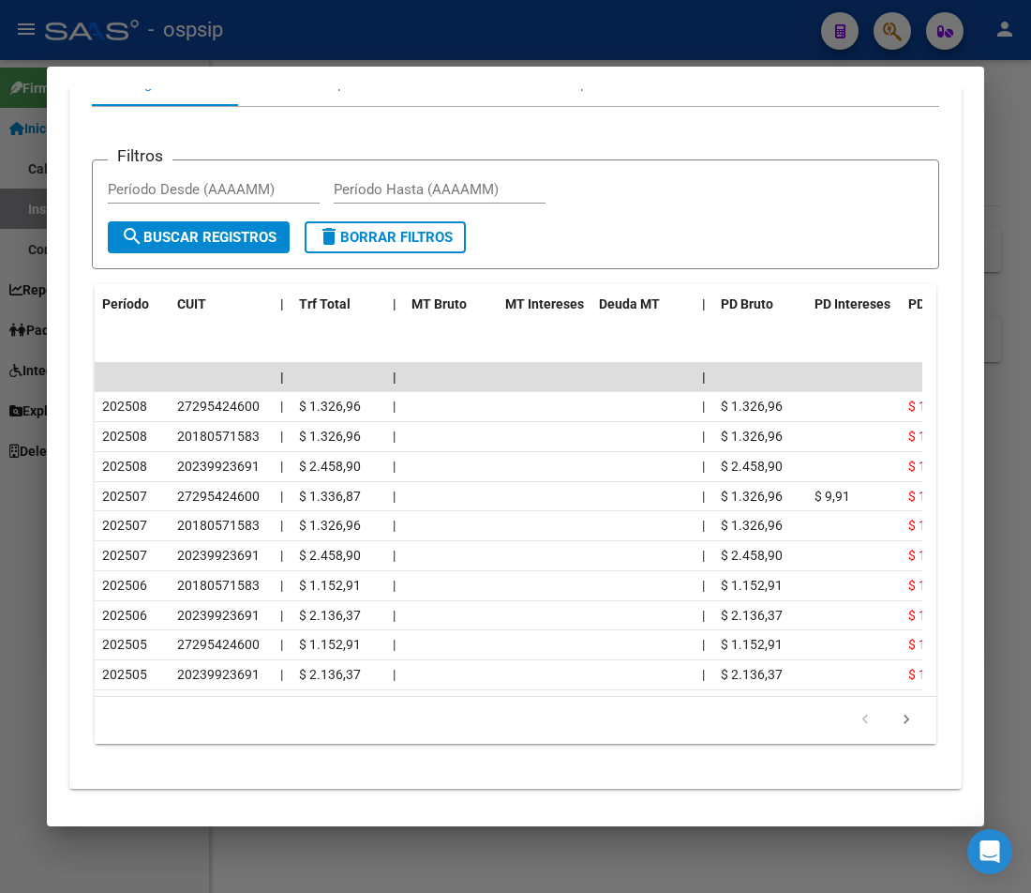
click at [771, 38] on div at bounding box center [515, 446] width 1031 height 893
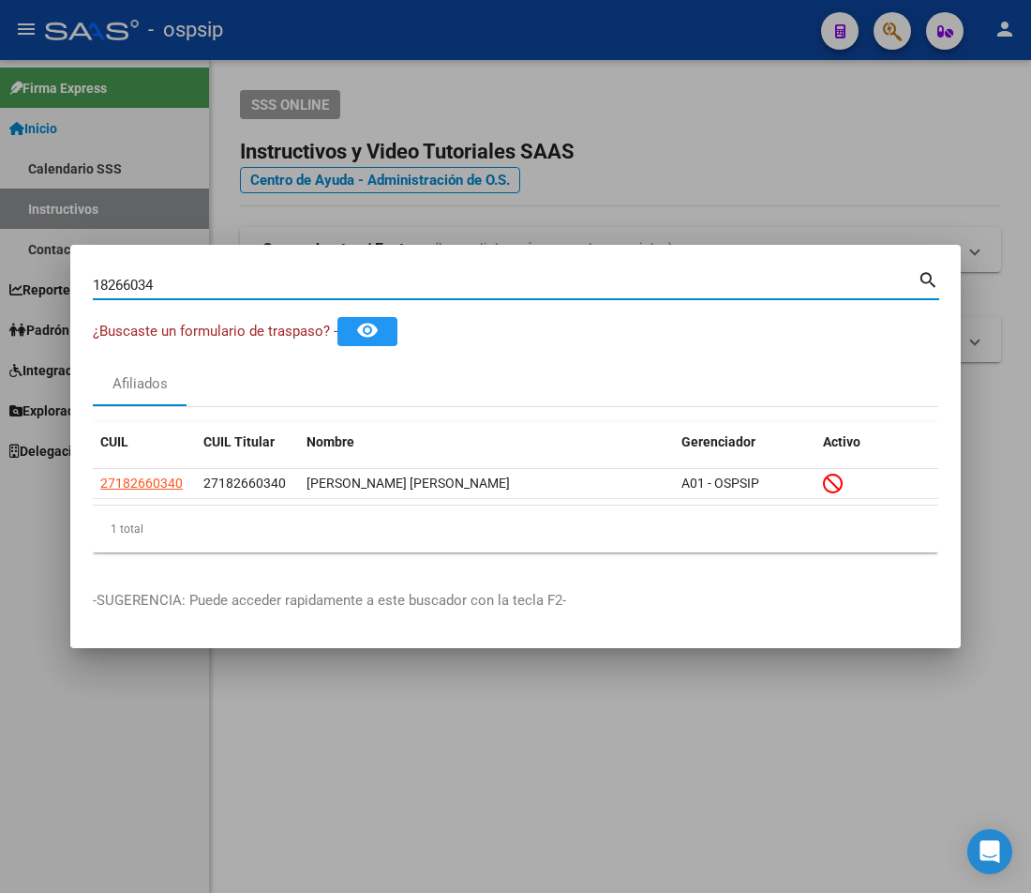
click at [179, 279] on input "18266034" at bounding box center [505, 285] width 825 height 17
type input "1"
type input "41081497"
click at [771, 282] on mat-icon "search" at bounding box center [929, 278] width 22 height 23
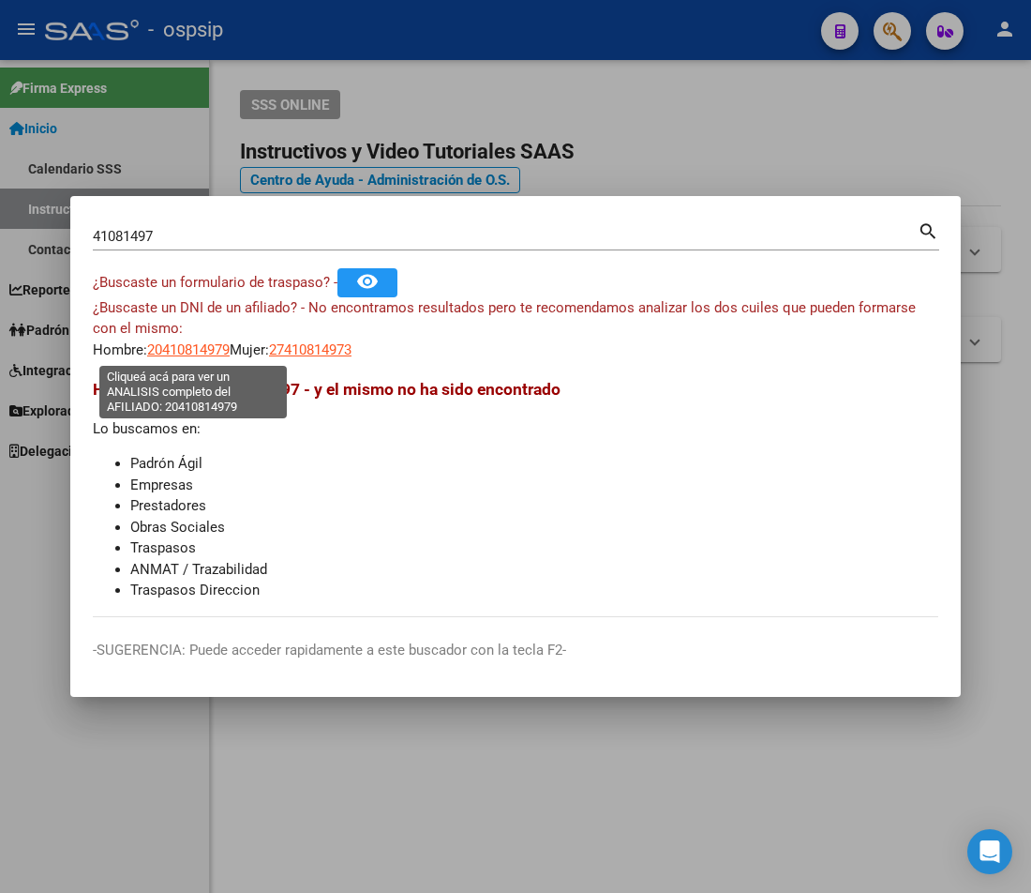
click at [199, 351] on span "20410814979" at bounding box center [188, 349] width 83 height 17
type textarea "20410814979"
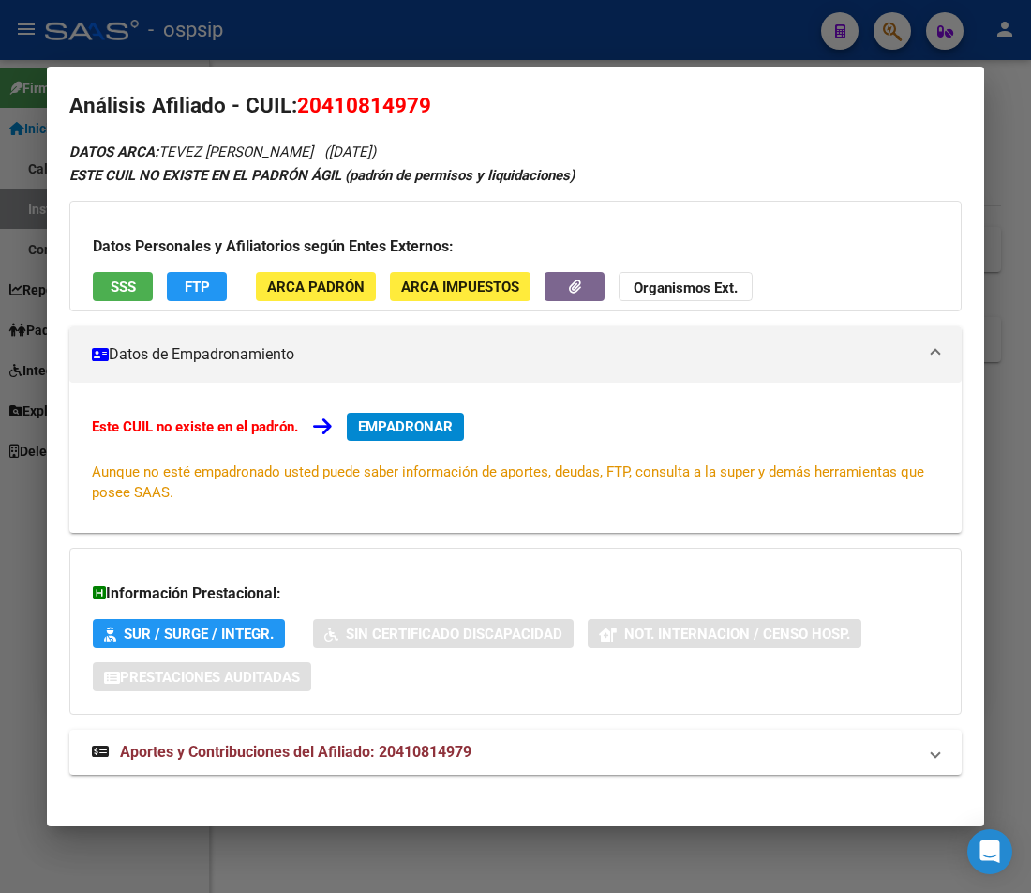
scroll to position [30, 0]
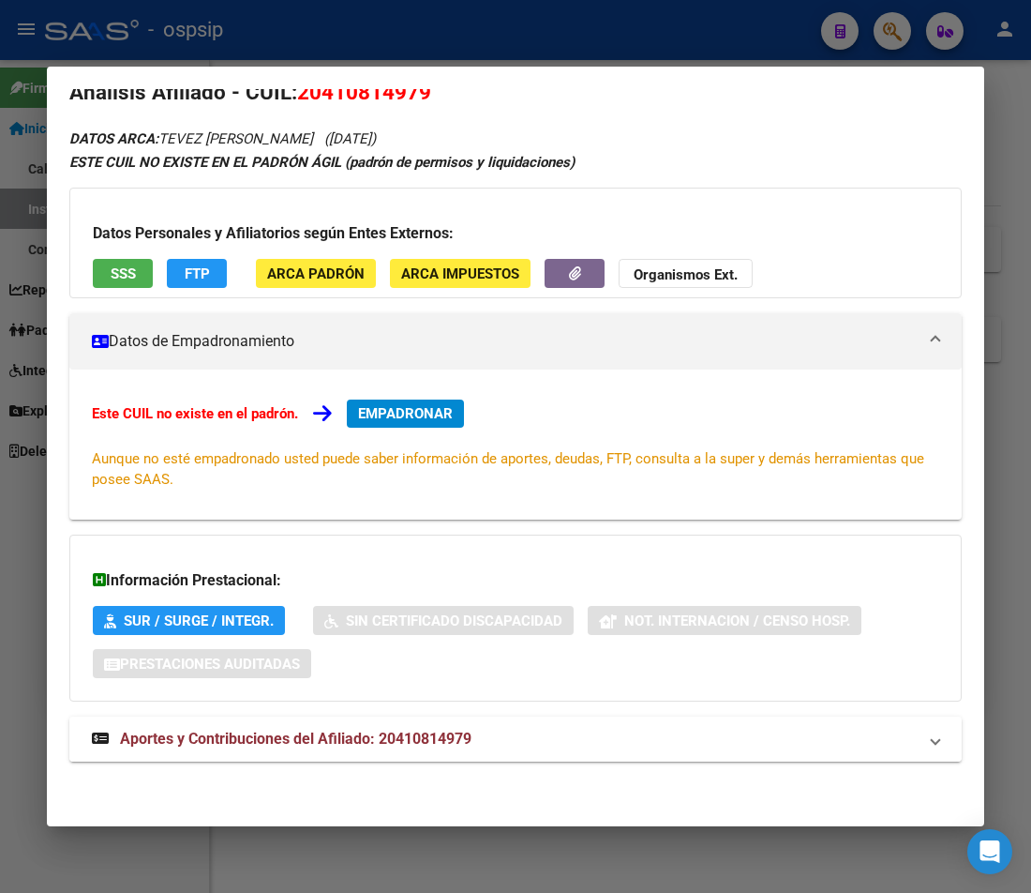
click at [383, 736] on span "Aportes y Contribuciones del Afiliado: 20410814979" at bounding box center [296, 738] width 352 height 18
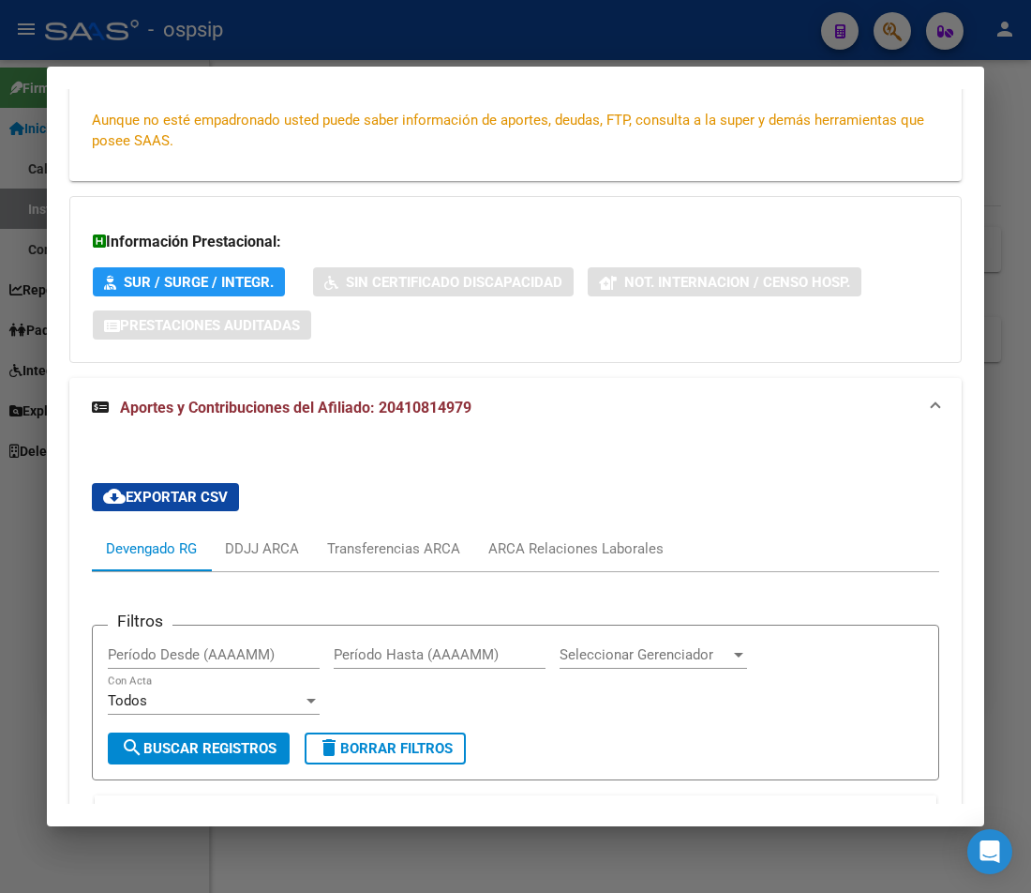
scroll to position [375, 0]
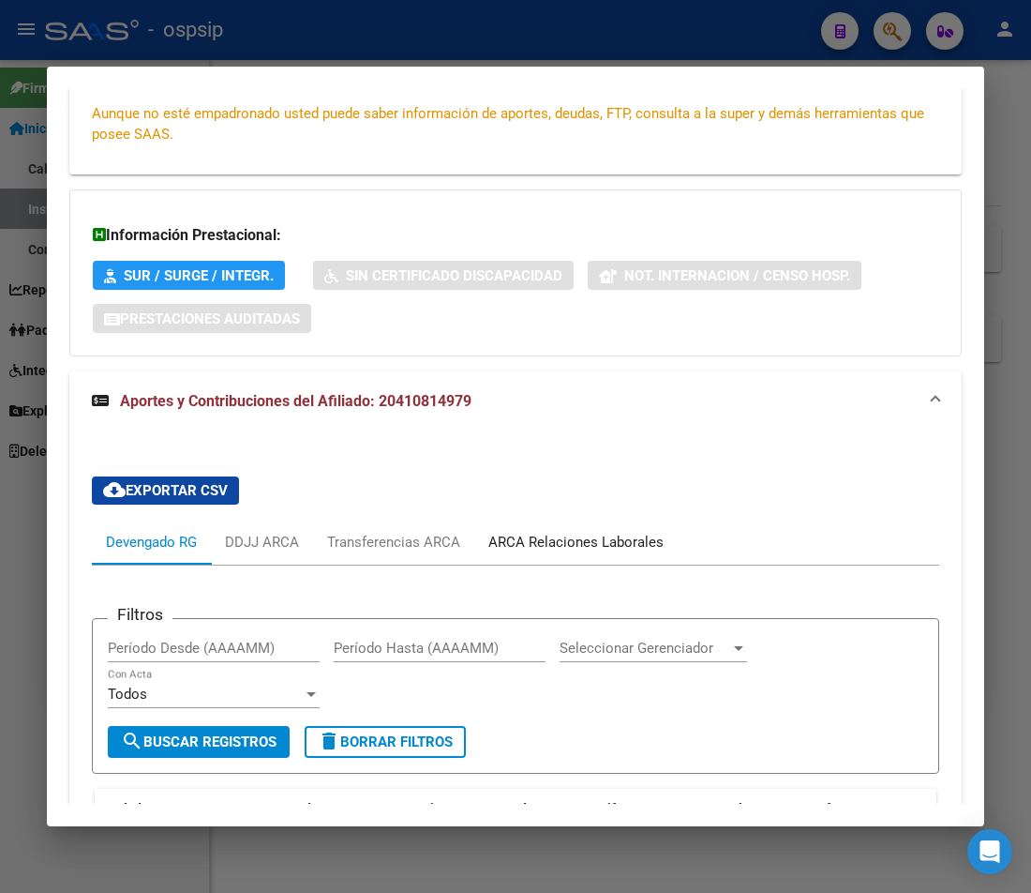
click at [574, 544] on div "ARCA Relaciones Laborales" at bounding box center [575, 542] width 175 height 21
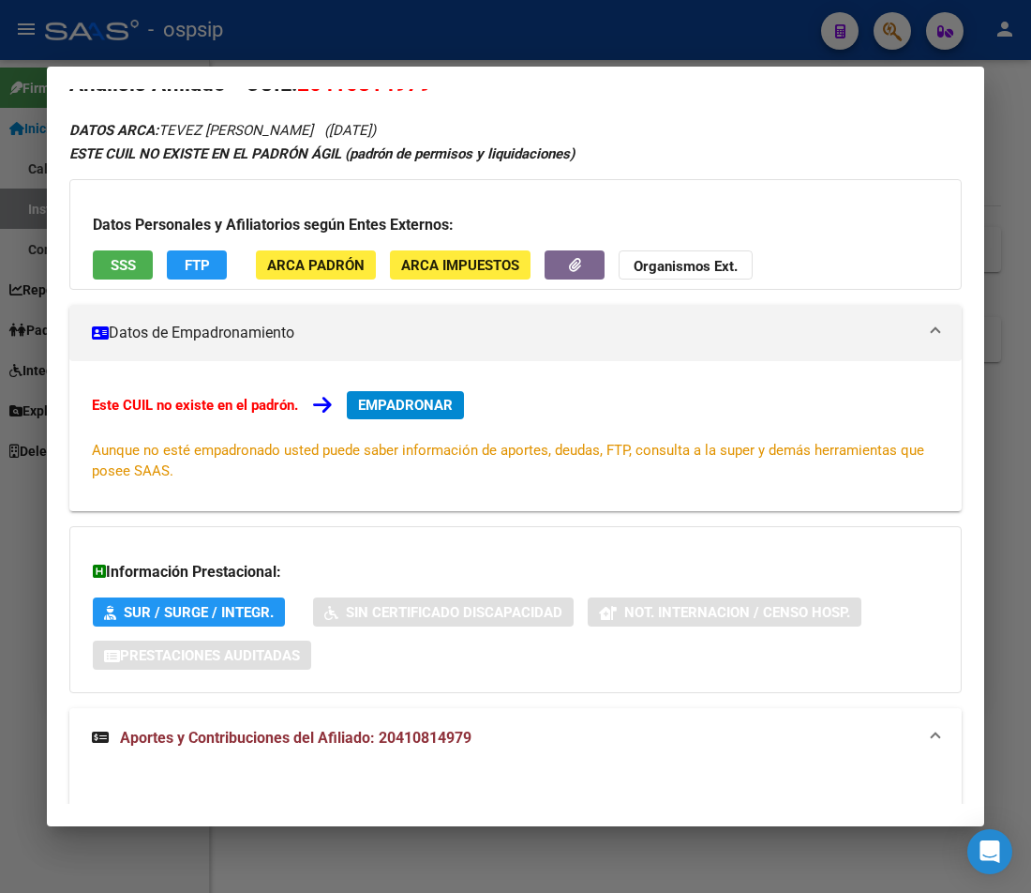
scroll to position [0, 0]
